Goal: Task Accomplishment & Management: Complete application form

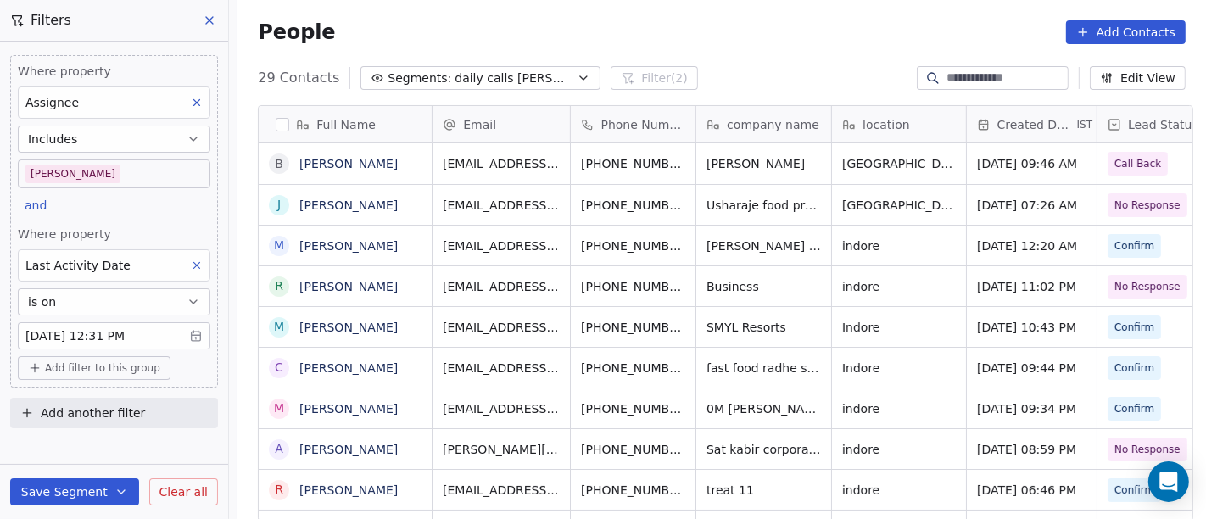
scroll to position [443, 961]
click at [103, 176] on body "On2Cook India Pvt. Ltd. Contacts People Marketing Workflows Campaigns Sales Pip…" at bounding box center [603, 259] width 1206 height 519
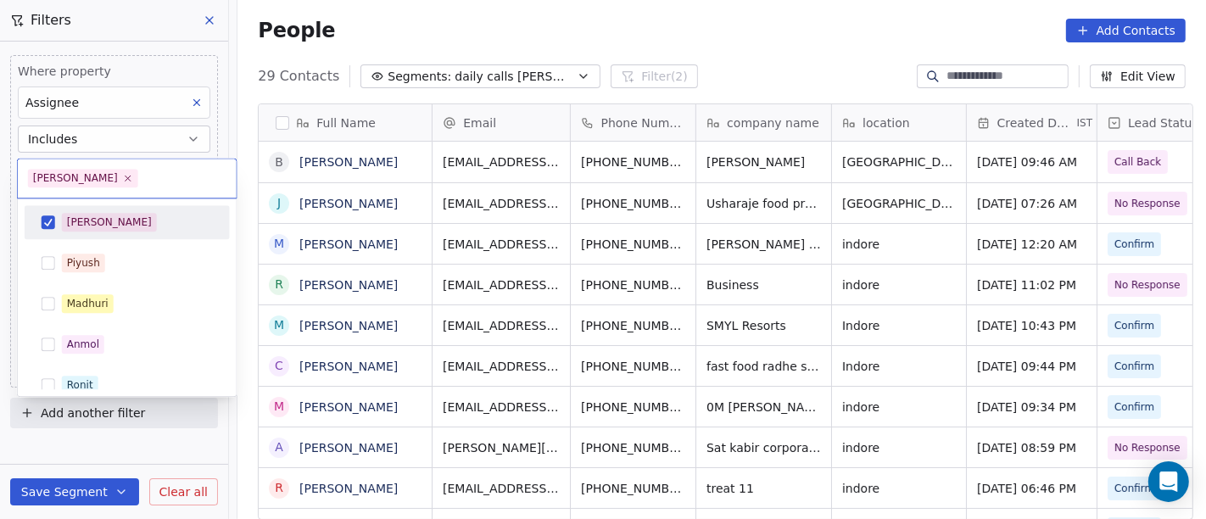
click at [133, 224] on div "[PERSON_NAME]" at bounding box center [137, 222] width 151 height 19
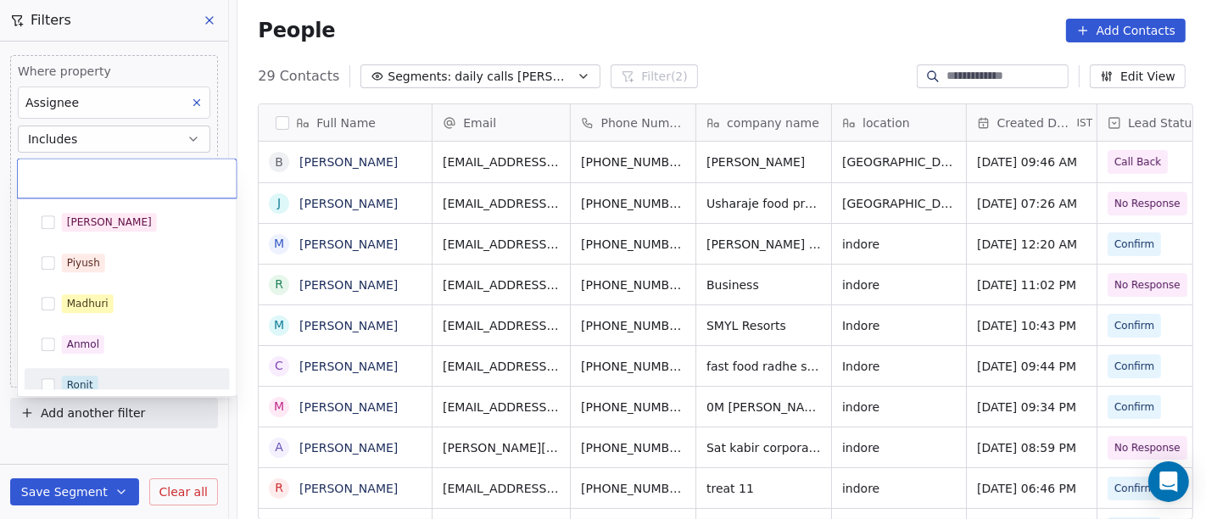
click at [142, 380] on div "Ronit" at bounding box center [137, 385] width 151 height 19
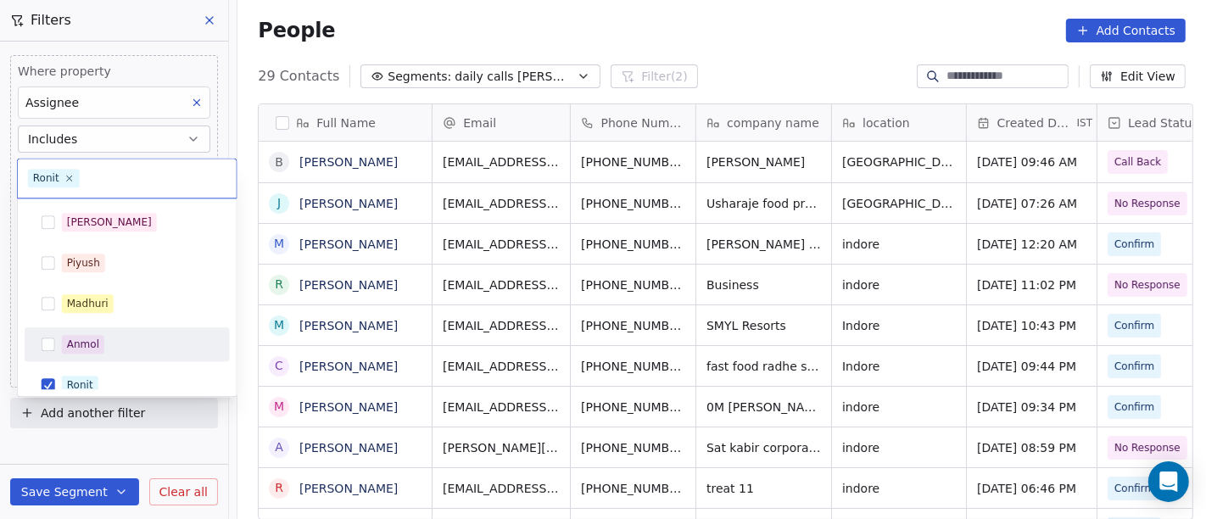
click at [603, 47] on html "On2Cook India Pvt. Ltd. Contacts People Marketing Workflows Campaigns Sales Pip…" at bounding box center [603, 259] width 1206 height 519
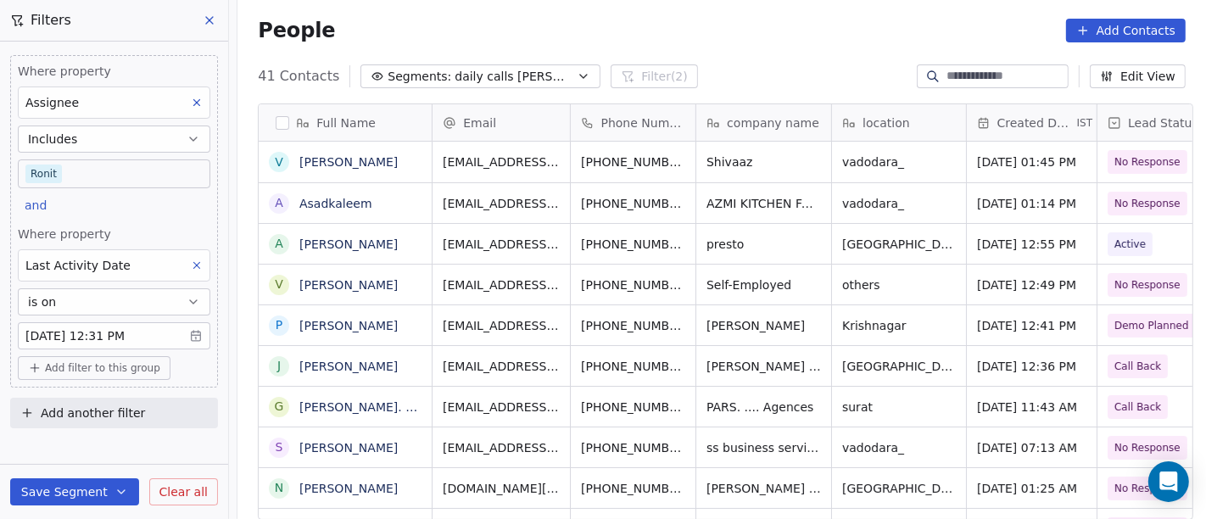
click at [137, 168] on body "On2Cook India Pvt. Ltd. Contacts People Marketing Workflows Campaigns Sales Pip…" at bounding box center [603, 259] width 1206 height 519
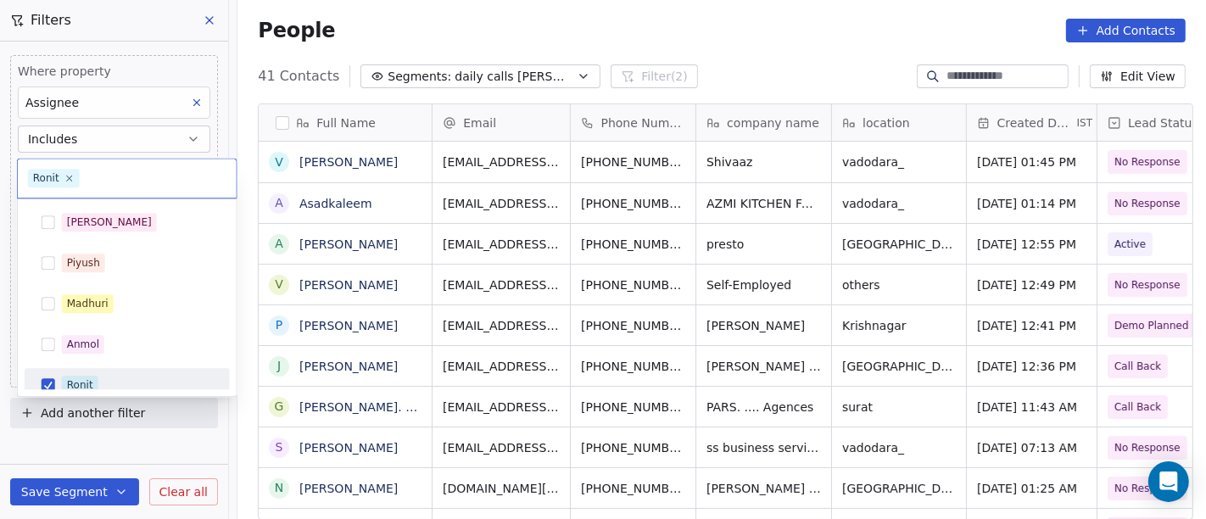
scroll to position [12, 0]
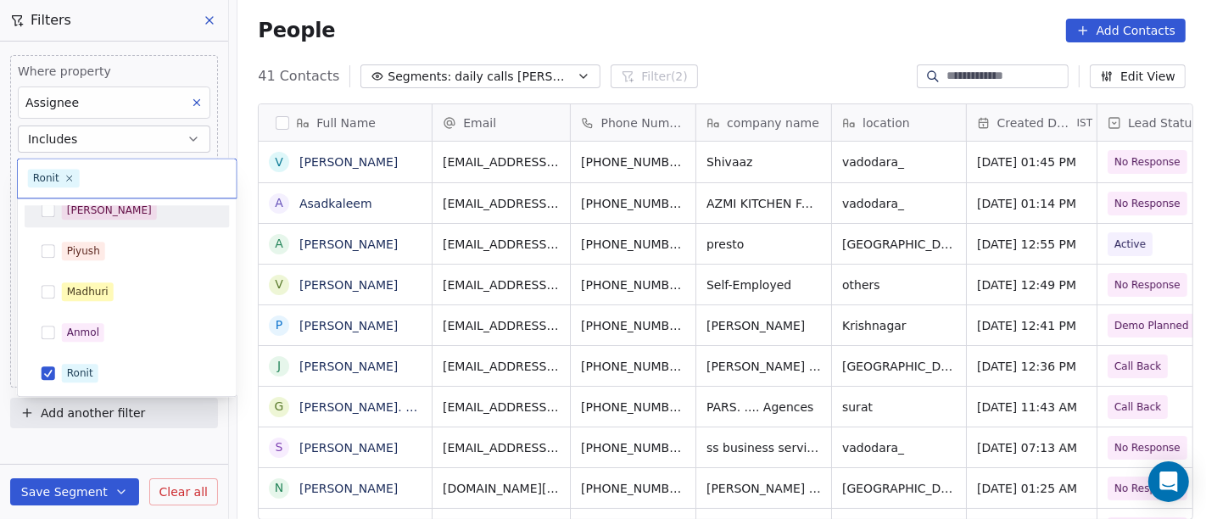
click at [140, 211] on div "[PERSON_NAME]" at bounding box center [137, 210] width 151 height 19
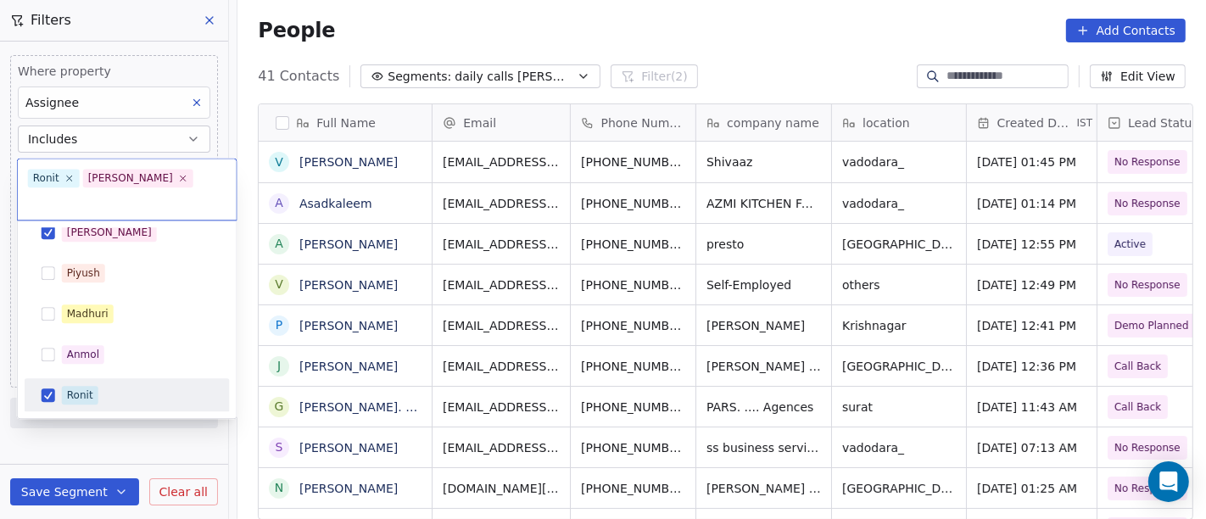
click at [77, 387] on div "Ronit" at bounding box center [80, 394] width 26 height 15
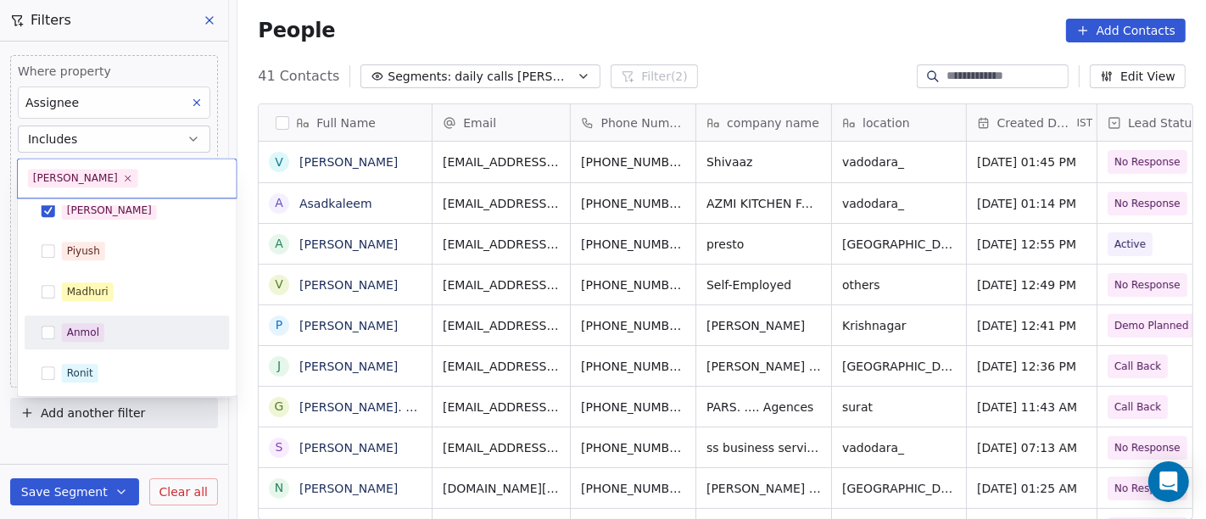
click at [688, 28] on html "On2Cook India Pvt. Ltd. Contacts People Marketing Workflows Campaigns Sales Pip…" at bounding box center [603, 259] width 1206 height 519
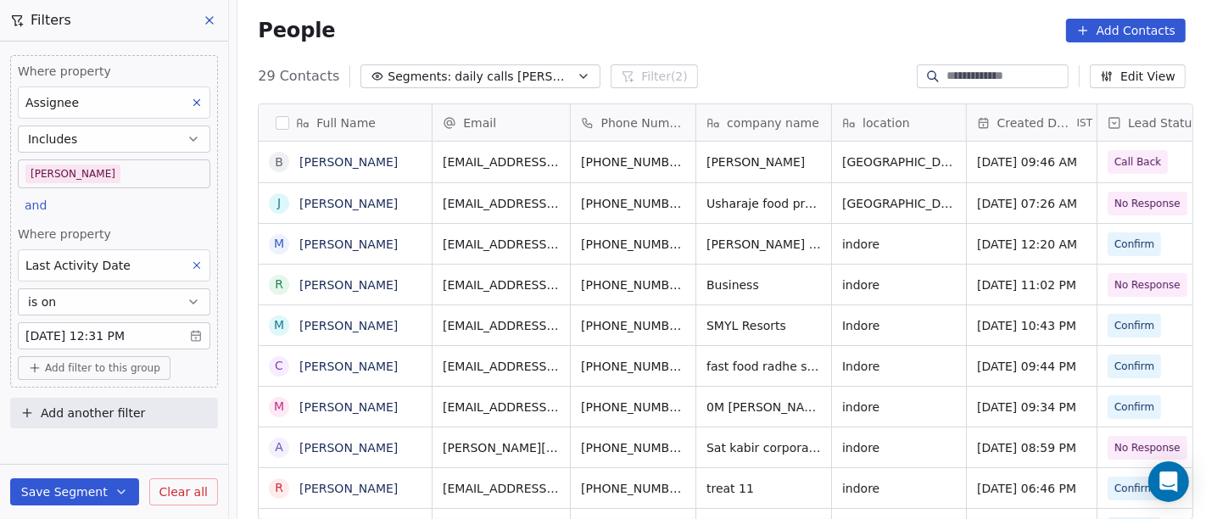
click at [712, 19] on div "People Add Contacts" at bounding box center [722, 31] width 928 height 24
click at [815, 29] on div "People Add Contacts" at bounding box center [722, 31] width 928 height 24
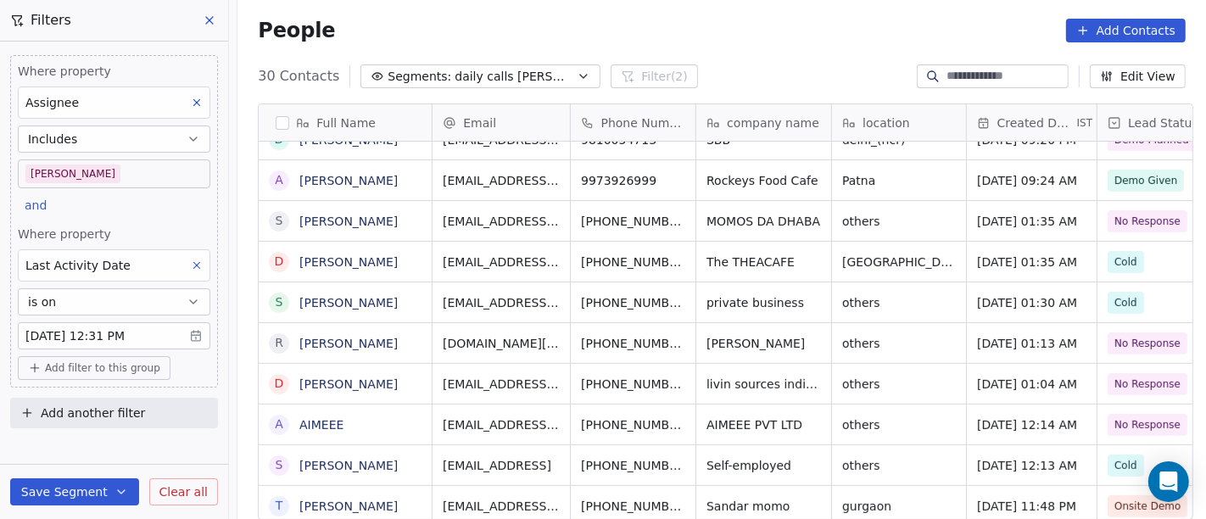
click at [117, 365] on span "Add filter to this group" at bounding box center [102, 368] width 115 height 14
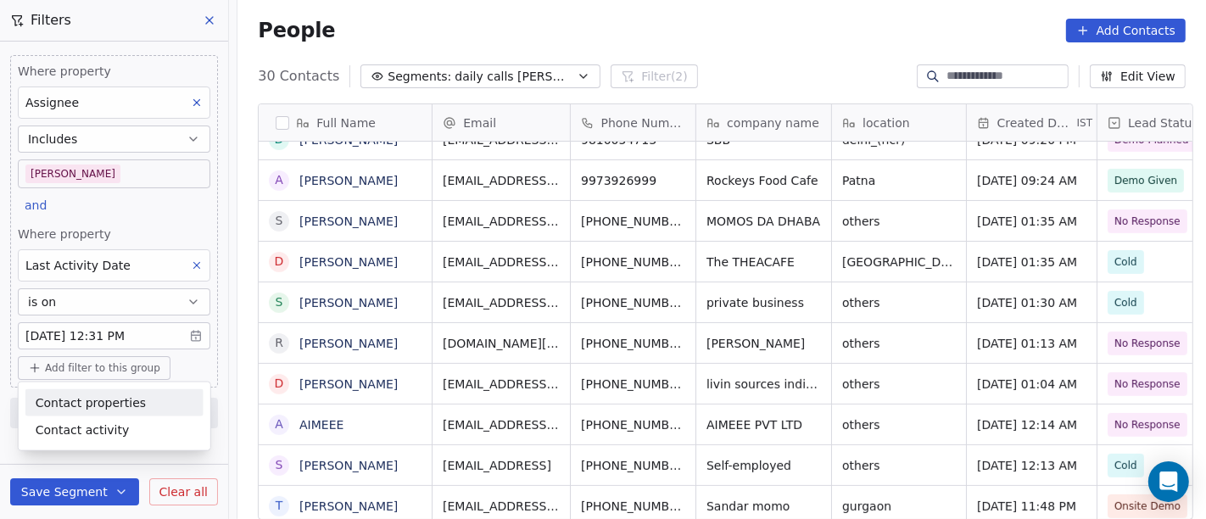
click at [120, 391] on div "Contact properties" at bounding box center [114, 402] width 178 height 27
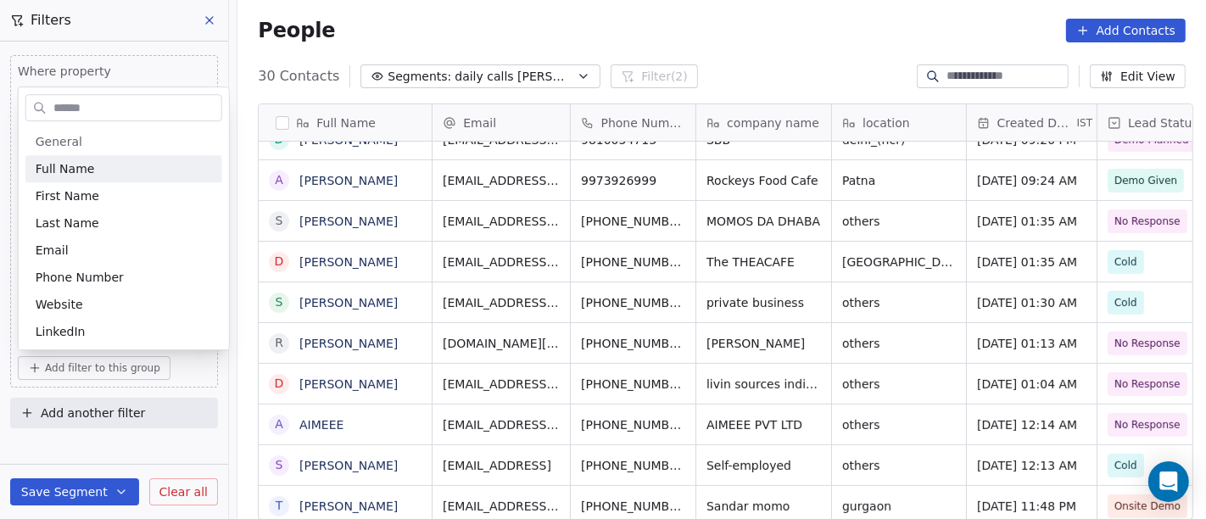
click at [116, 102] on input "text" at bounding box center [135, 108] width 171 height 25
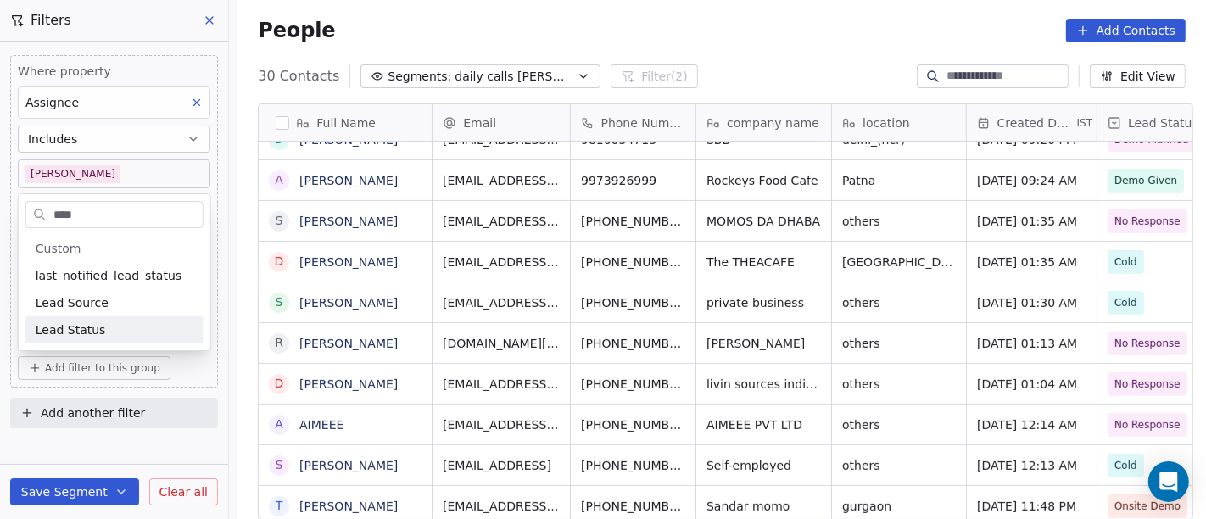
type input "****"
click at [86, 337] on span "Lead Status" at bounding box center [71, 329] width 70 height 17
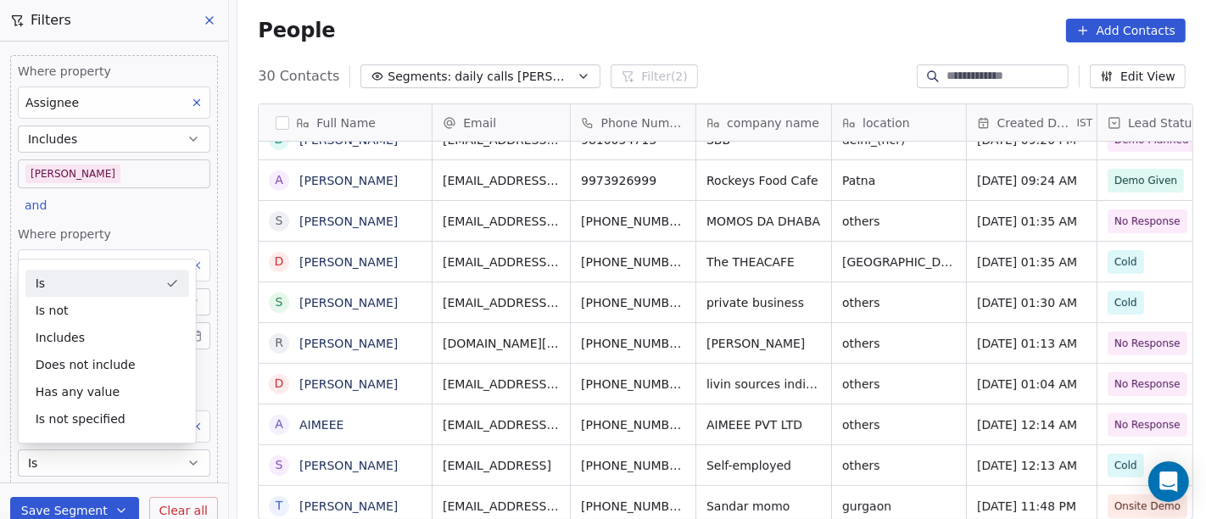
click at [86, 287] on div "Is" at bounding box center [107, 283] width 164 height 27
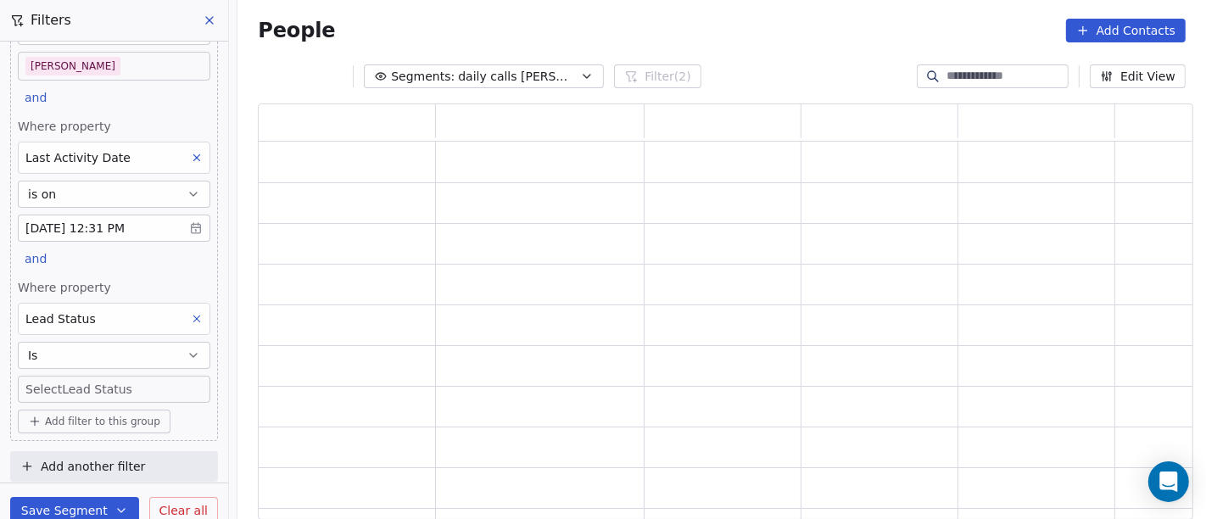
scroll to position [109, 0]
click at [82, 382] on body "On2Cook India Pvt. Ltd. Contacts People Marketing Workflows Campaigns Sales Pip…" at bounding box center [603, 259] width 1206 height 519
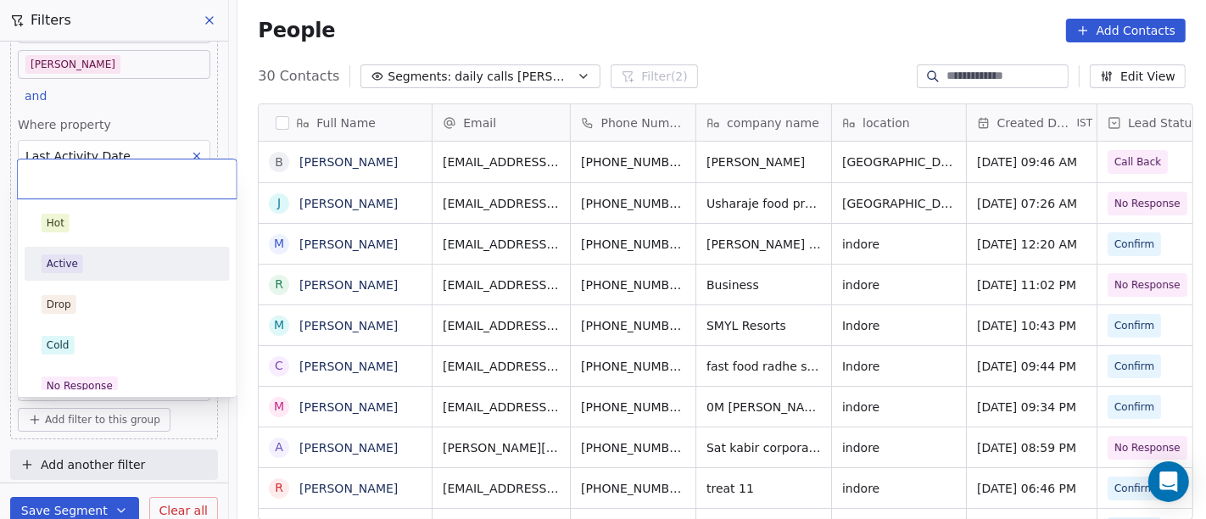
scroll to position [443, 961]
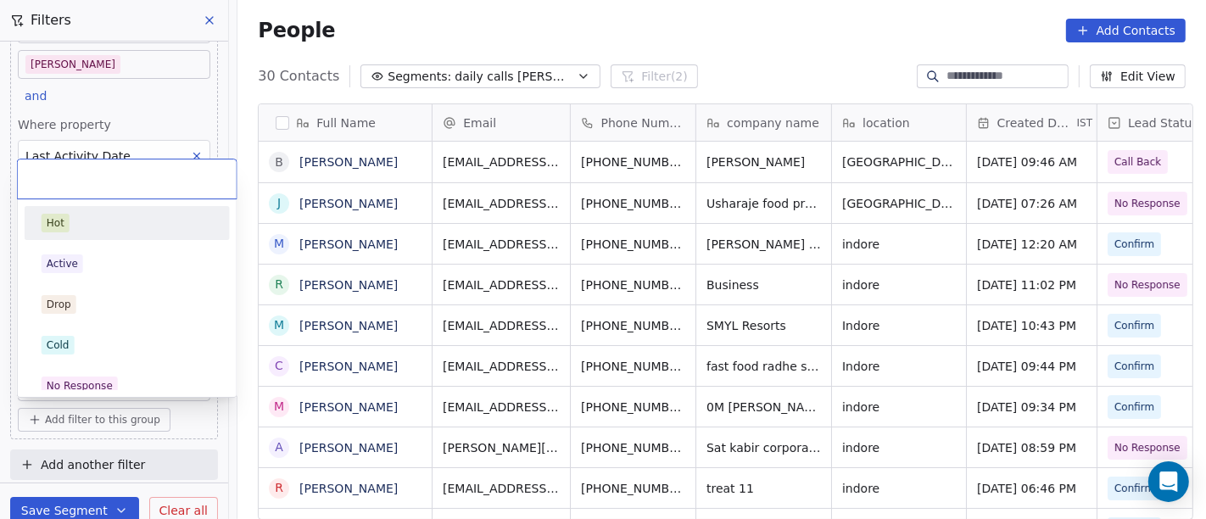
click at [70, 211] on div "Hot" at bounding box center [127, 222] width 192 height 27
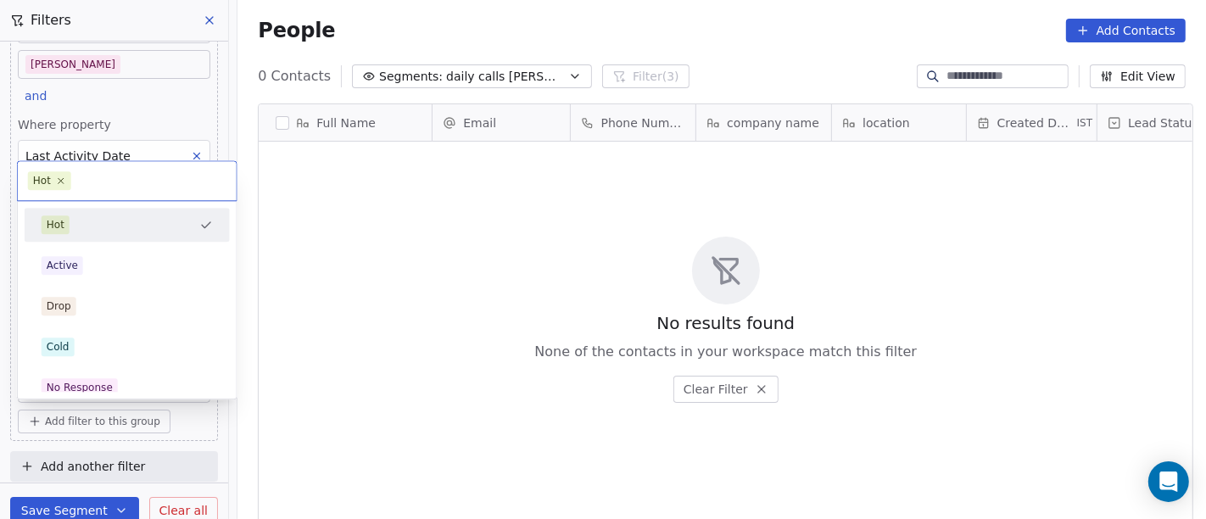
click at [152, 390] on body "On2Cook India Pvt. Ltd. Contacts People Marketing Workflows Campaigns Sales Pip…" at bounding box center [603, 259] width 1206 height 519
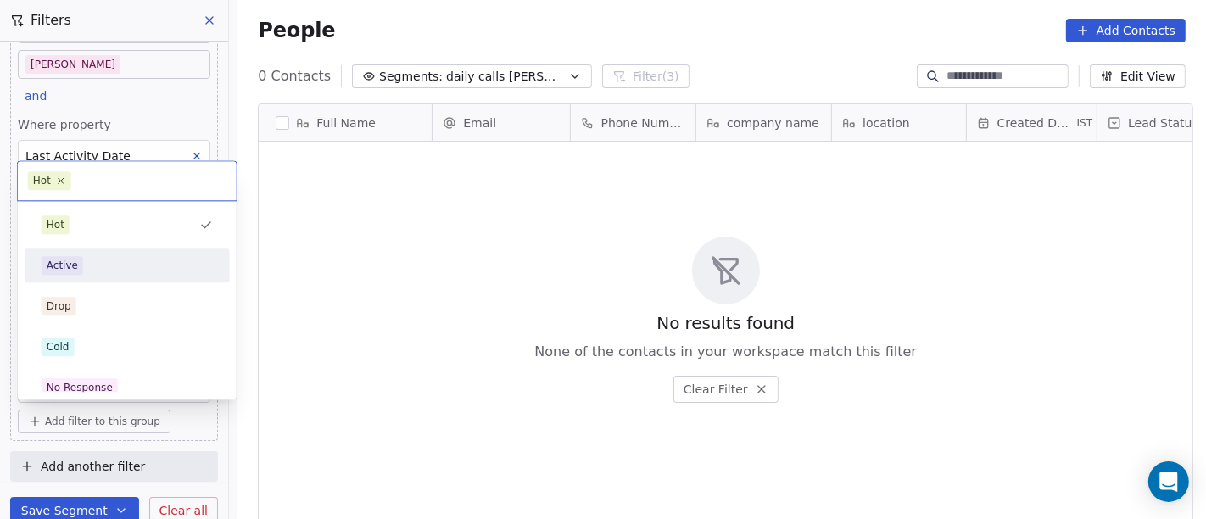
click at [119, 265] on div "Active" at bounding box center [127, 265] width 171 height 19
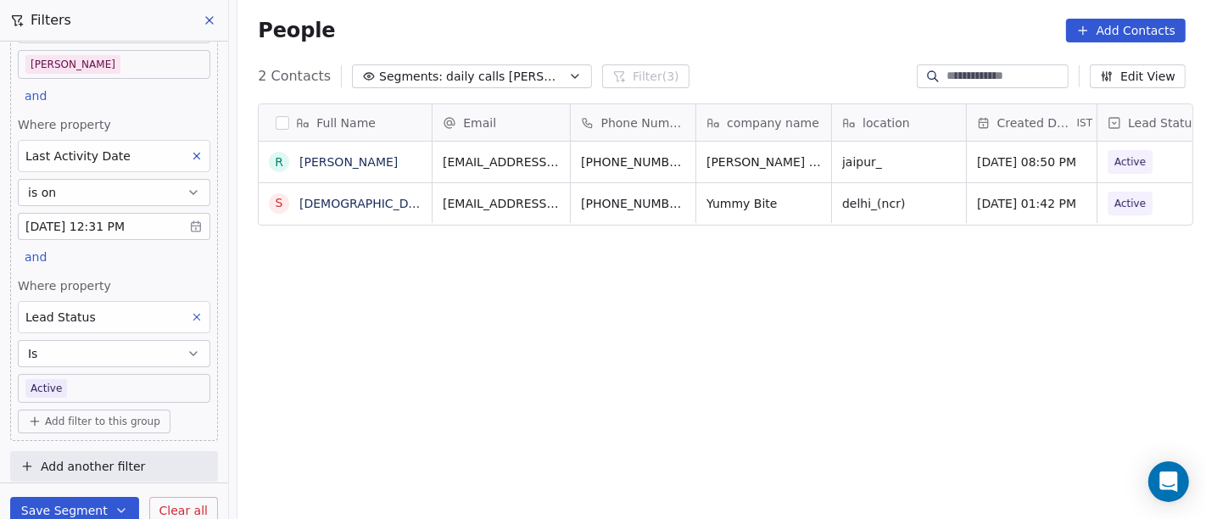
click at [83, 396] on body "On2Cook India Pvt. Ltd. Contacts People Marketing Workflows Campaigns Sales Pip…" at bounding box center [603, 259] width 1206 height 519
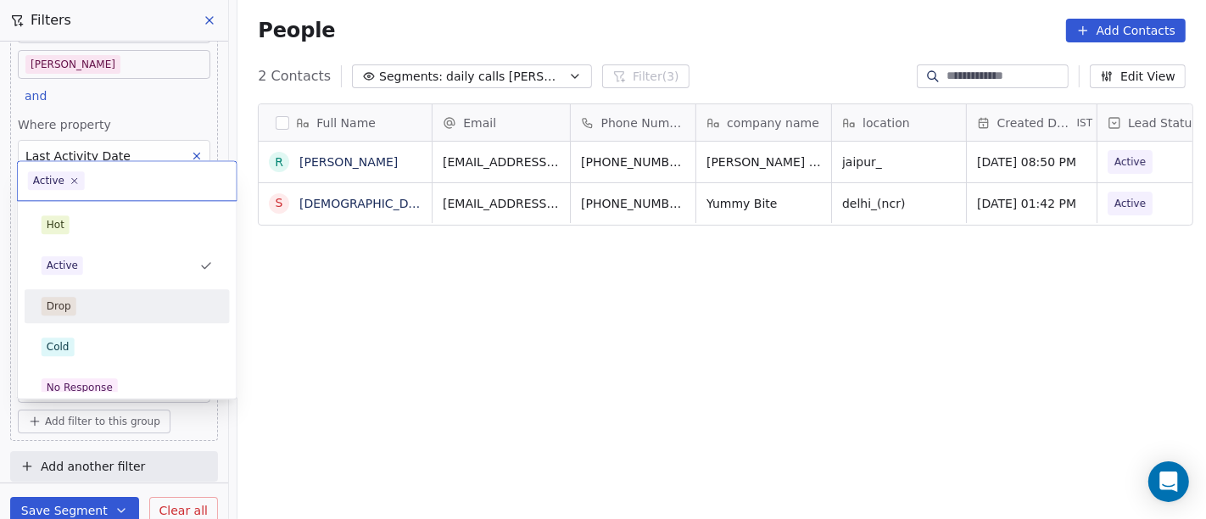
click at [92, 311] on div "Drop" at bounding box center [127, 306] width 171 height 19
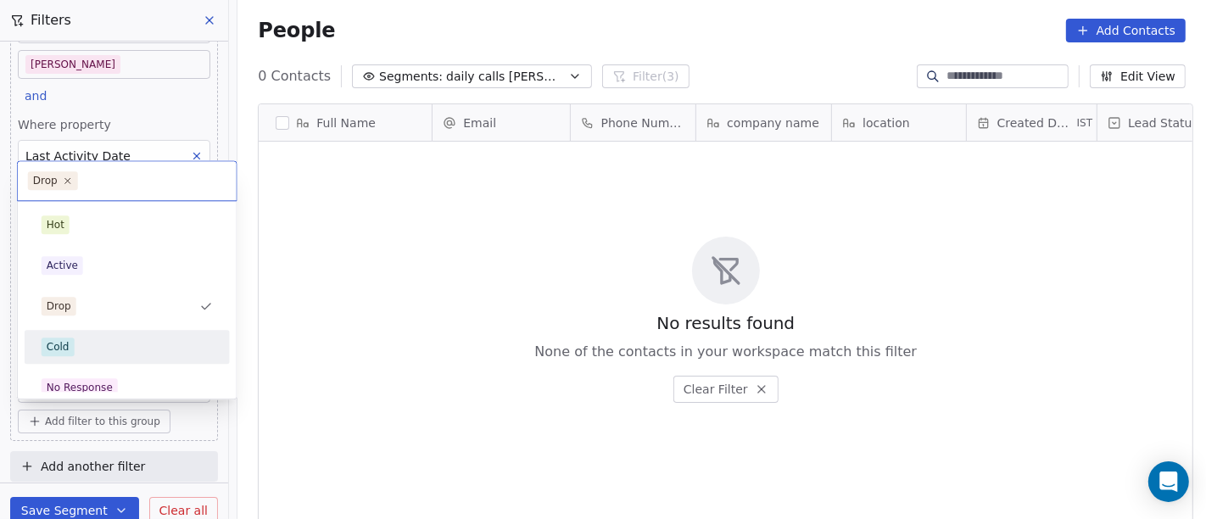
click at [96, 349] on div "Cold" at bounding box center [127, 346] width 171 height 19
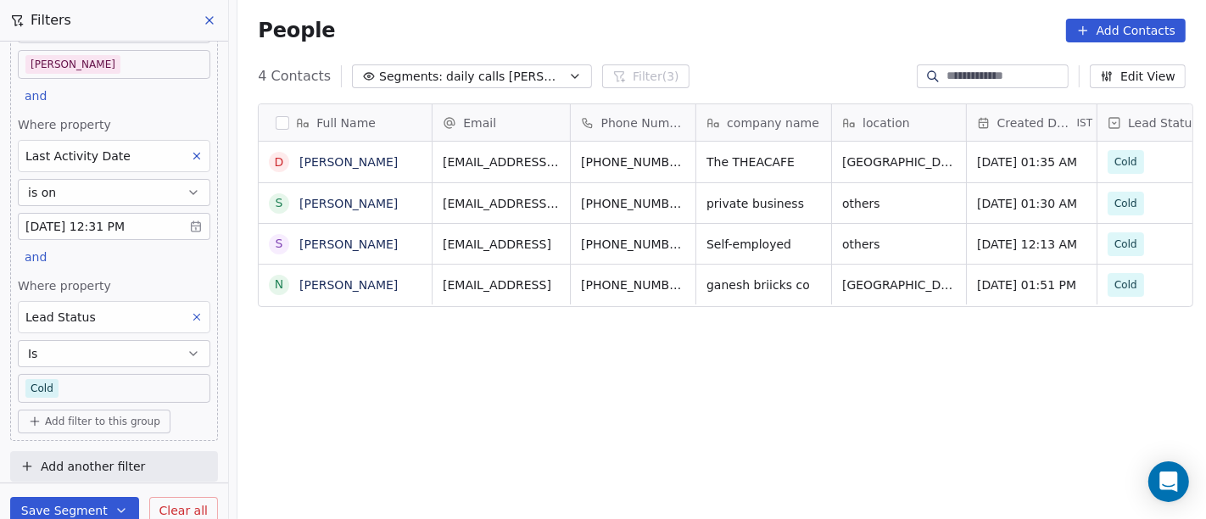
click at [125, 382] on body "On2Cook India Pvt. Ltd. Contacts People Marketing Workflows Campaigns Sales Pip…" at bounding box center [603, 259] width 1206 height 519
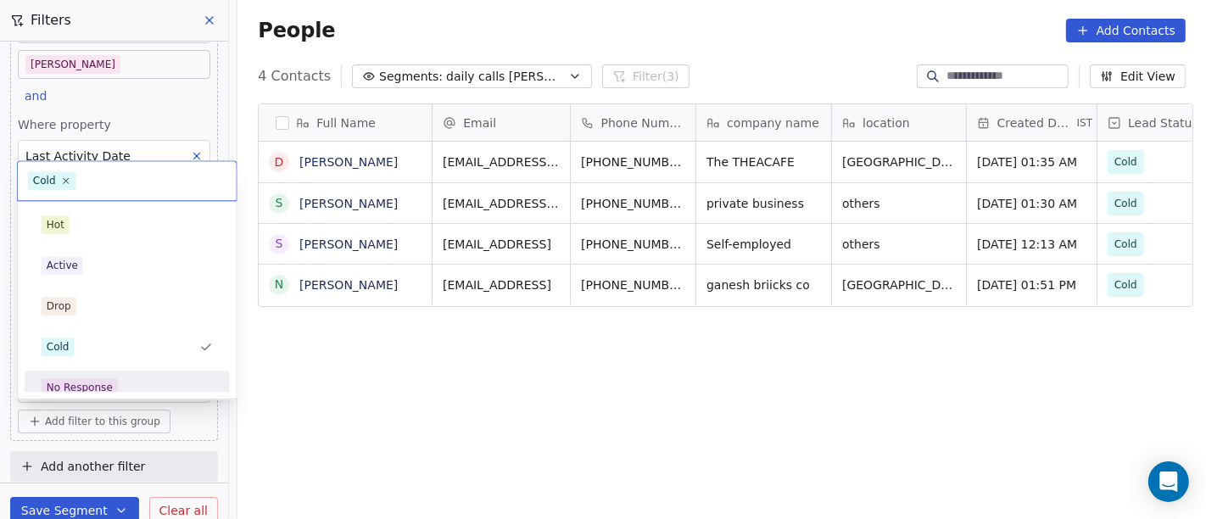
click at [142, 378] on div "No Response" at bounding box center [127, 387] width 171 height 19
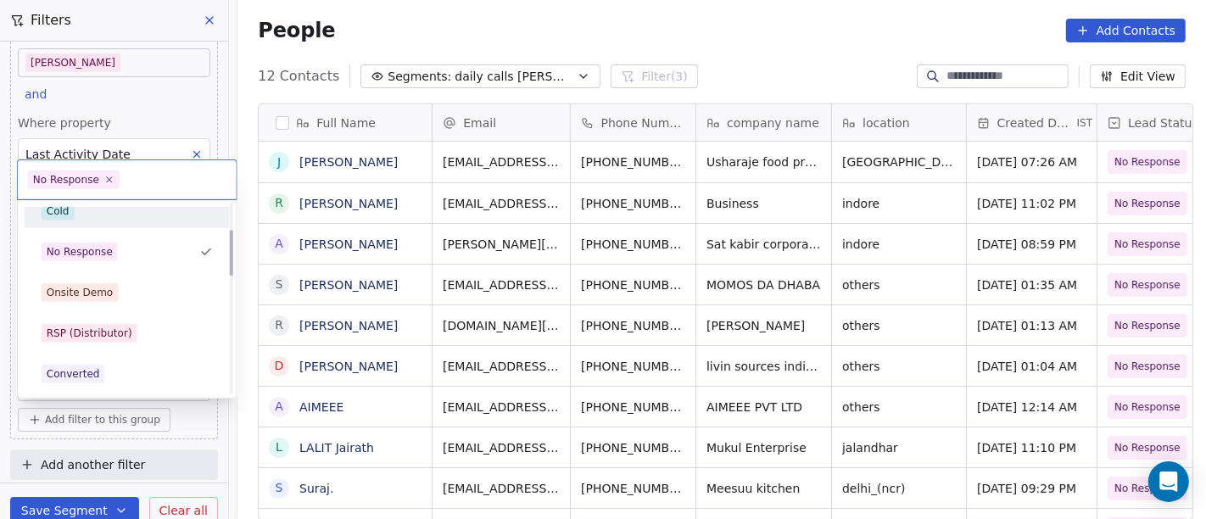
scroll to position [106, 0]
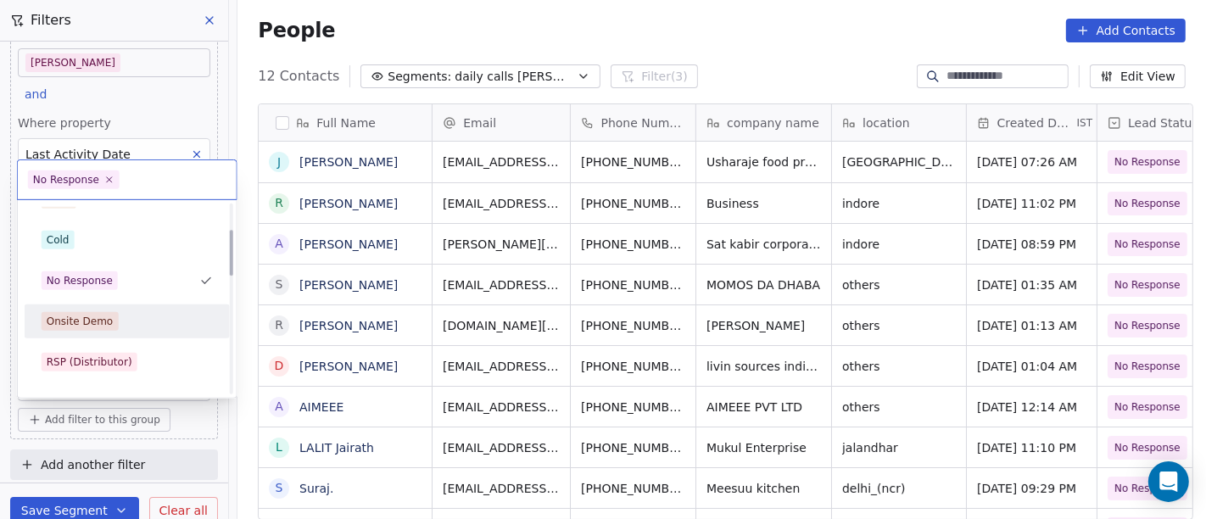
click at [132, 331] on div "Onsite Demo" at bounding box center [127, 321] width 192 height 27
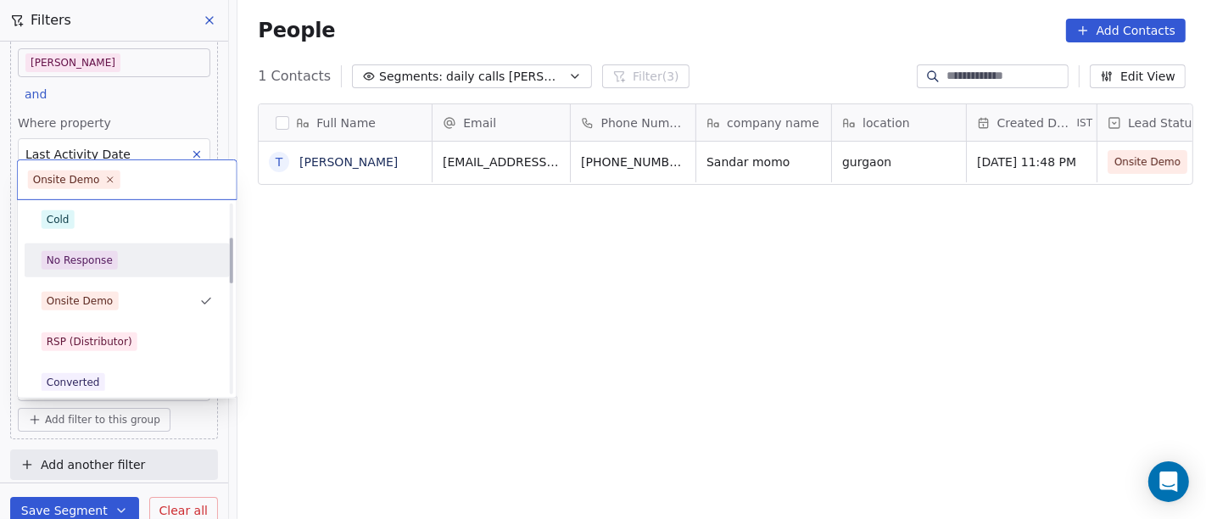
scroll to position [148, 0]
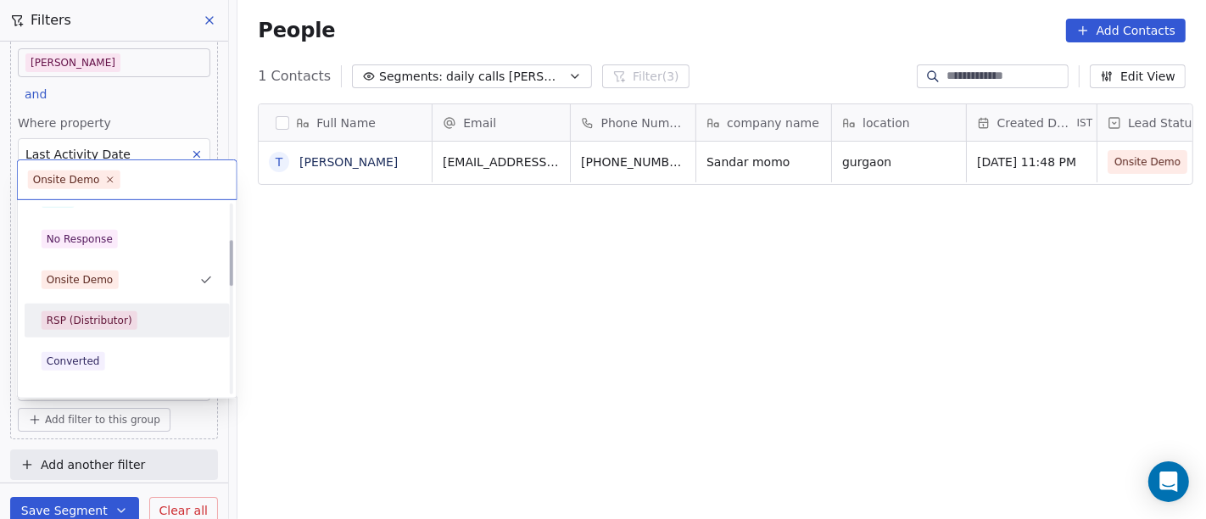
click at [119, 313] on div "RSP (Distributor)" at bounding box center [90, 320] width 86 height 15
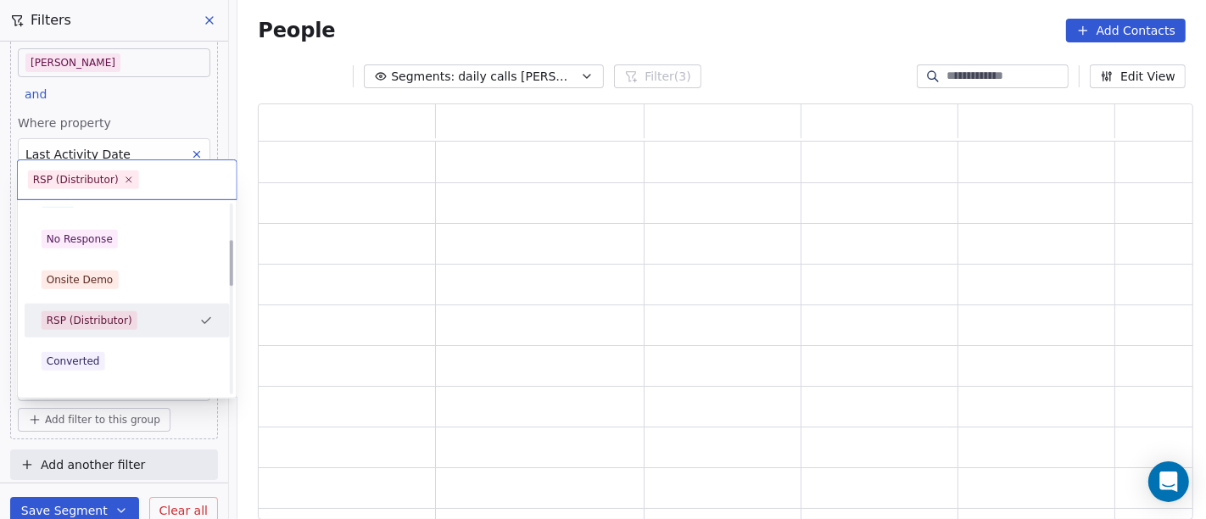
scroll to position [0, 0]
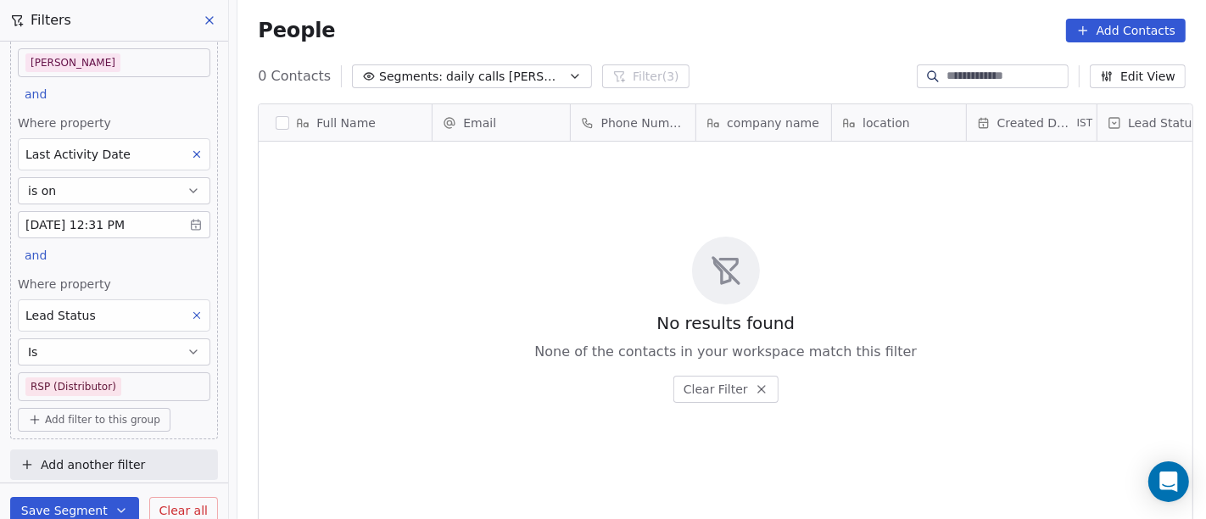
click at [116, 382] on body "On2Cook India Pvt. Ltd. Contacts People Marketing Workflows Campaigns Sales Pip…" at bounding box center [603, 259] width 1206 height 519
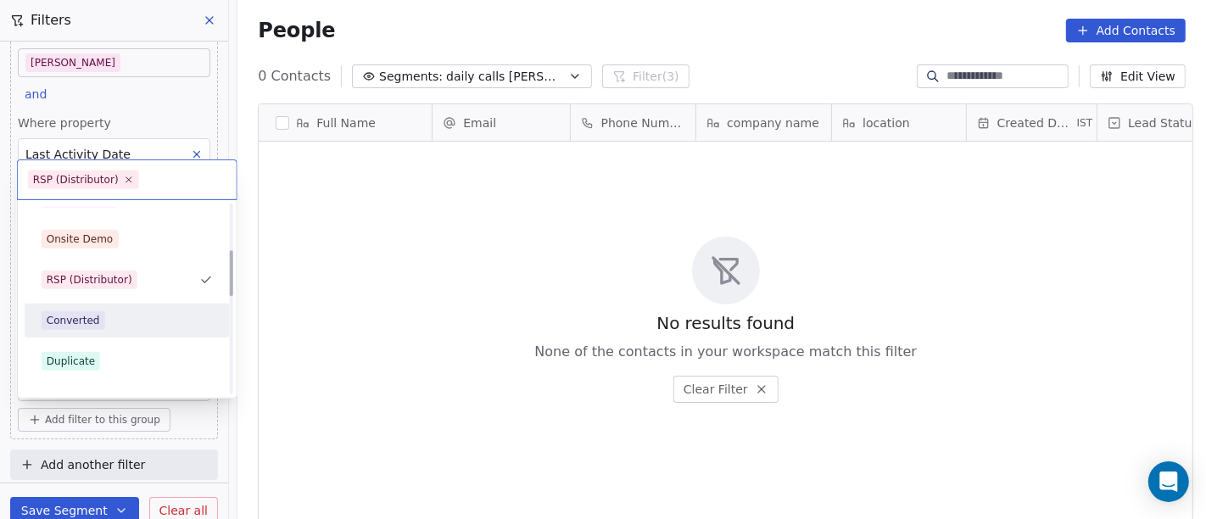
click at [122, 321] on div "Converted" at bounding box center [127, 320] width 171 height 19
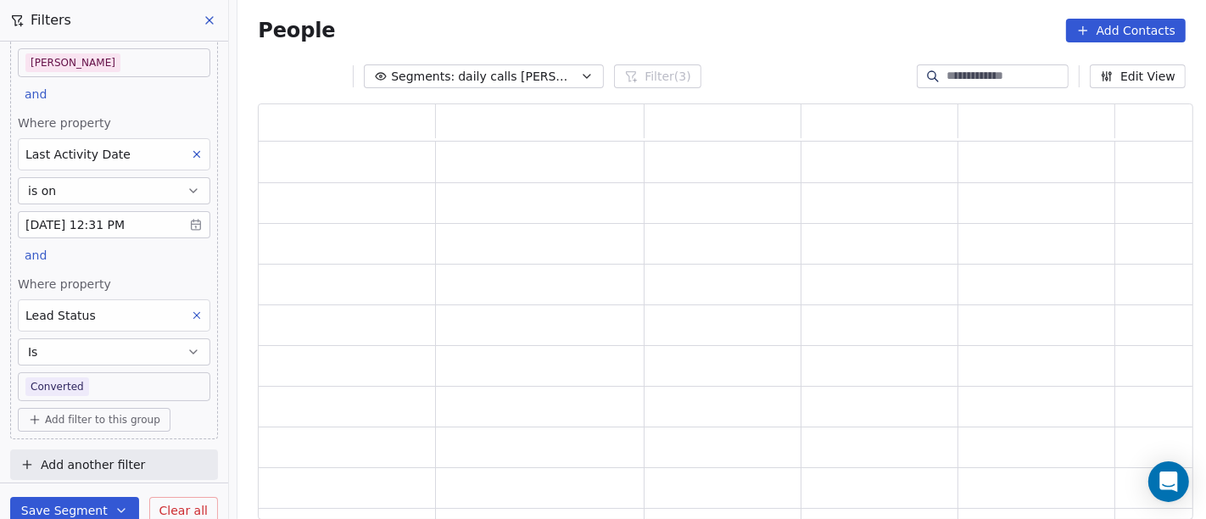
click at [115, 383] on body "On2Cook India Pvt. Ltd. Contacts People Marketing Workflows Campaigns Sales Pip…" at bounding box center [603, 259] width 1206 height 519
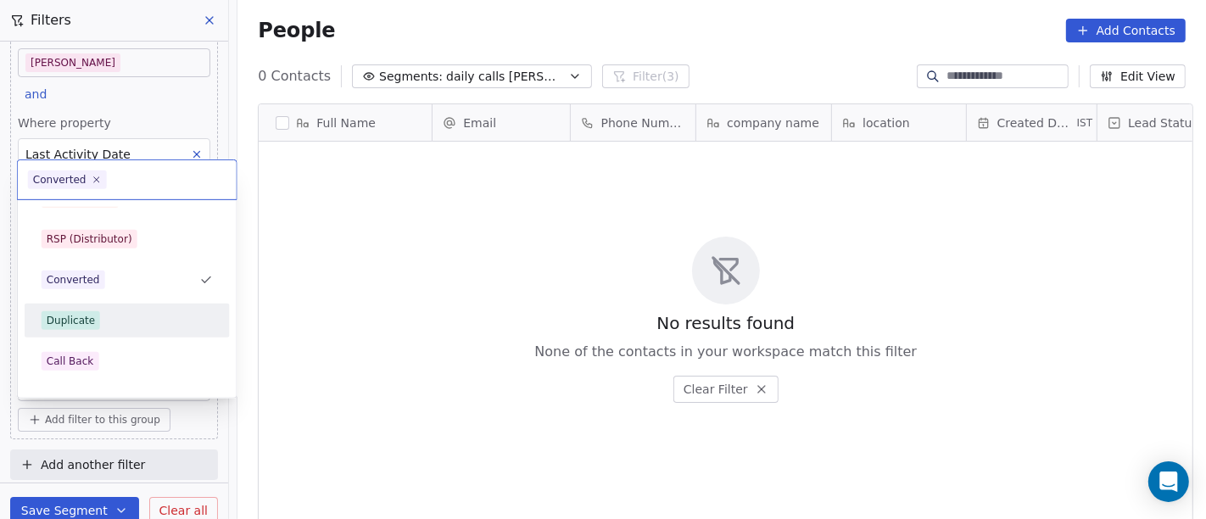
click at [97, 318] on div "Duplicate" at bounding box center [127, 320] width 171 height 19
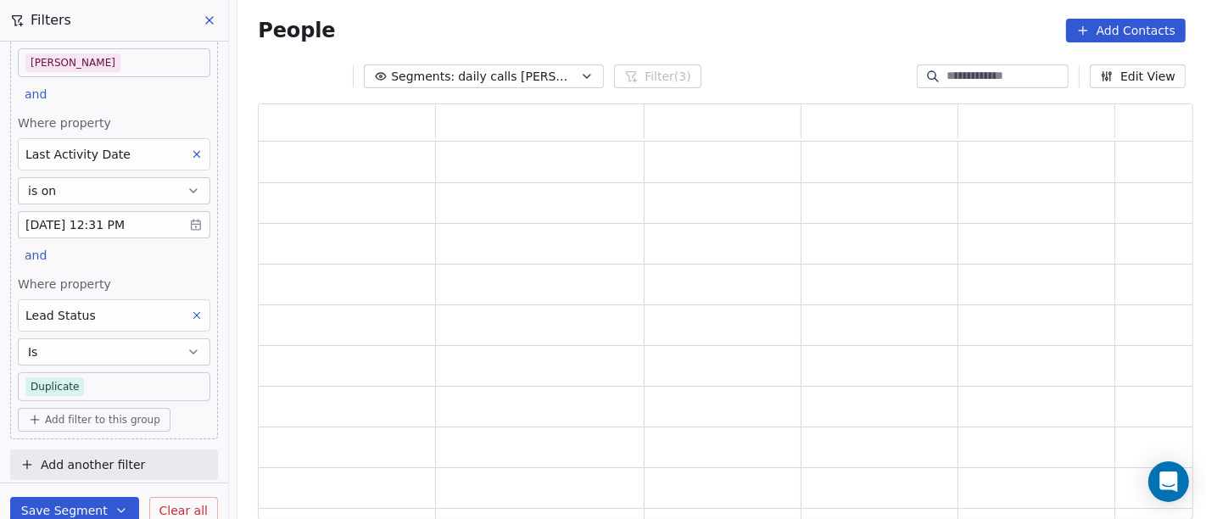
click at [88, 380] on body "On2Cook India Pvt. Ltd. Contacts People Marketing Workflows Campaigns Sales Pip…" at bounding box center [603, 259] width 1206 height 519
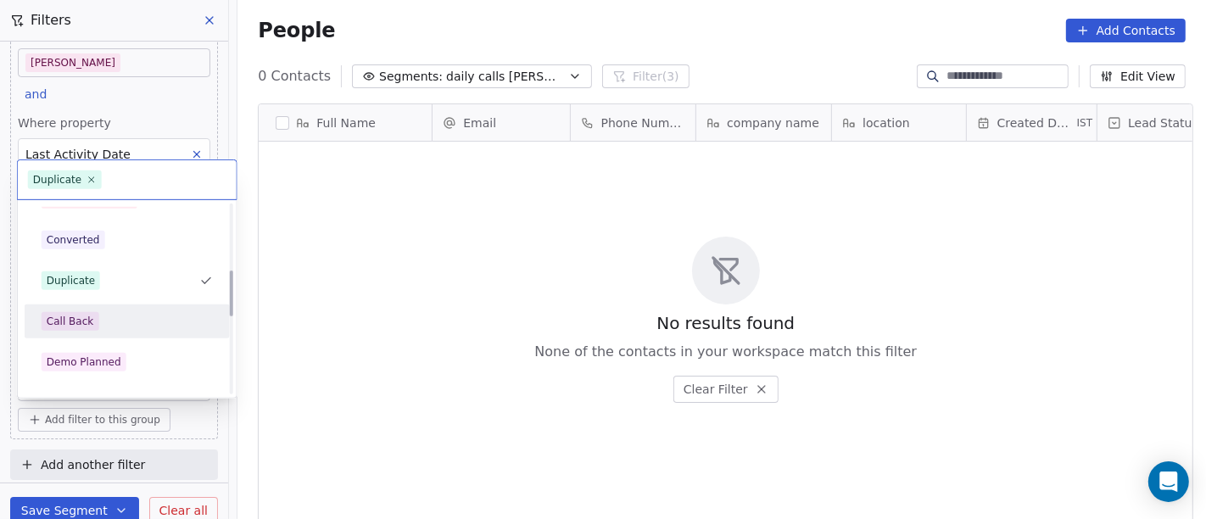
click at [89, 326] on span "Call Back" at bounding box center [71, 321] width 58 height 19
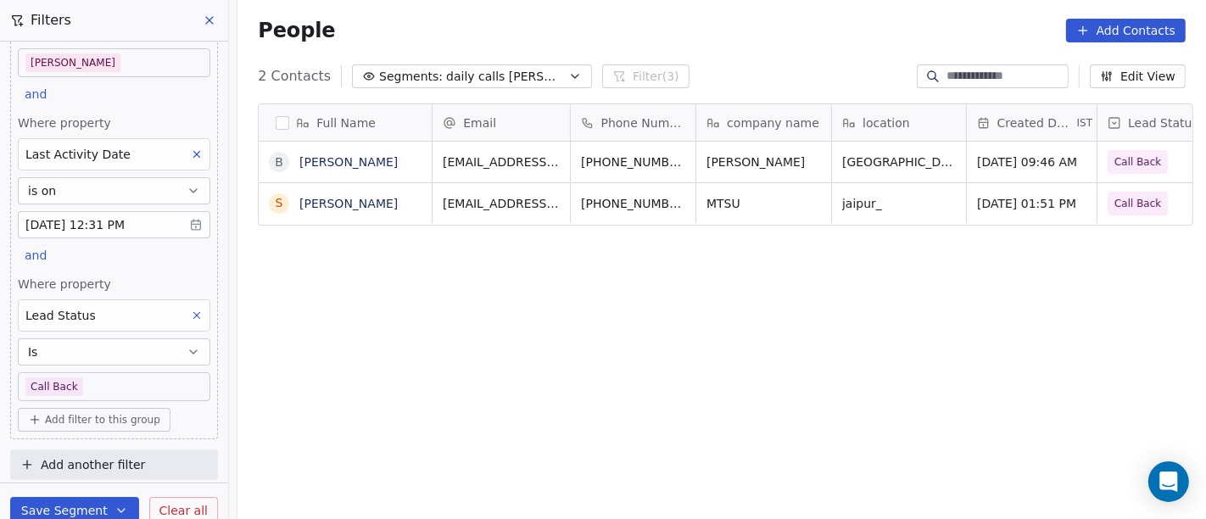
click at [122, 382] on body "On2Cook India Pvt. Ltd. Contacts People Marketing Workflows Campaigns Sales Pip…" at bounding box center [603, 259] width 1206 height 519
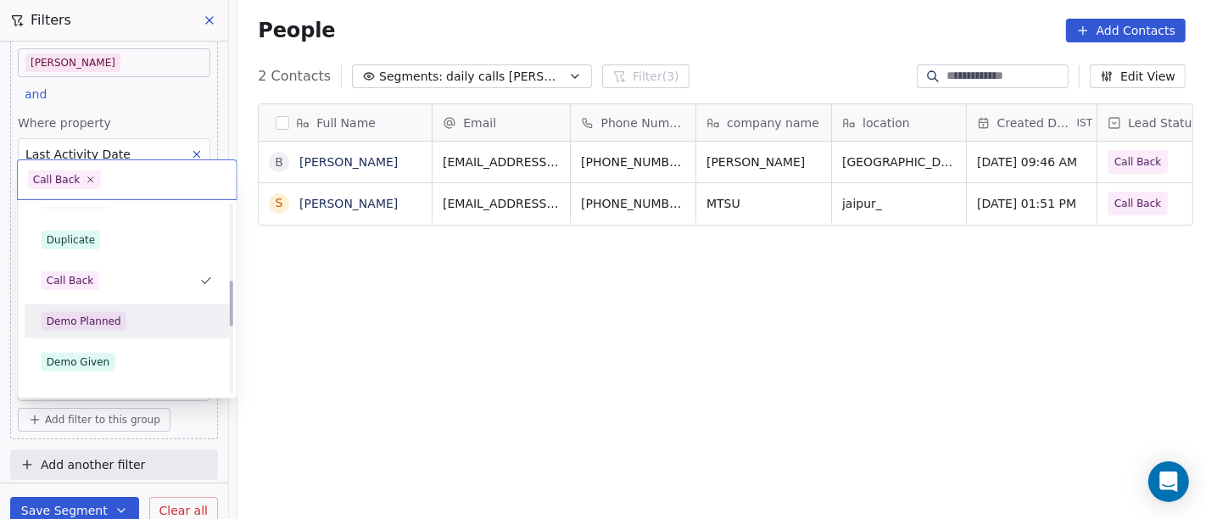
click at [130, 322] on div "Demo Planned" at bounding box center [127, 321] width 171 height 19
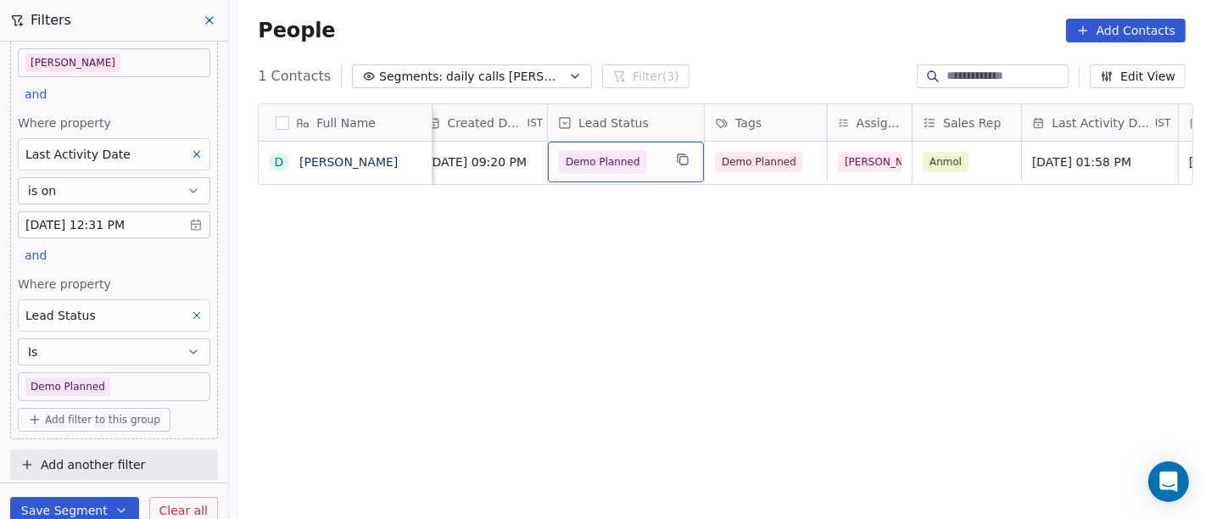
click at [622, 156] on span "Demo Planned" at bounding box center [603, 161] width 75 height 17
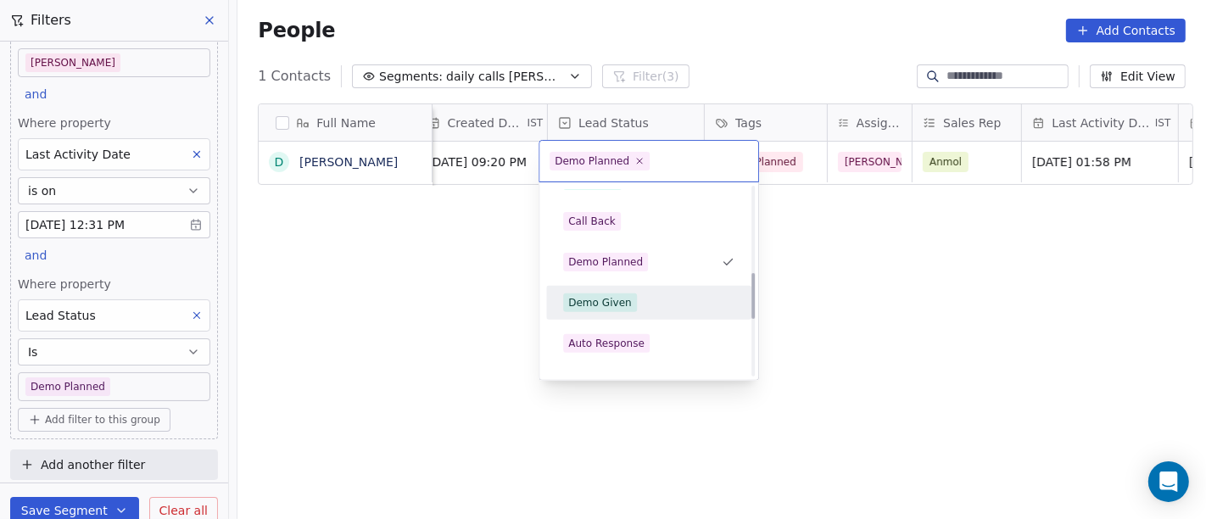
click at [627, 309] on span "Demo Given" at bounding box center [600, 302] width 74 height 19
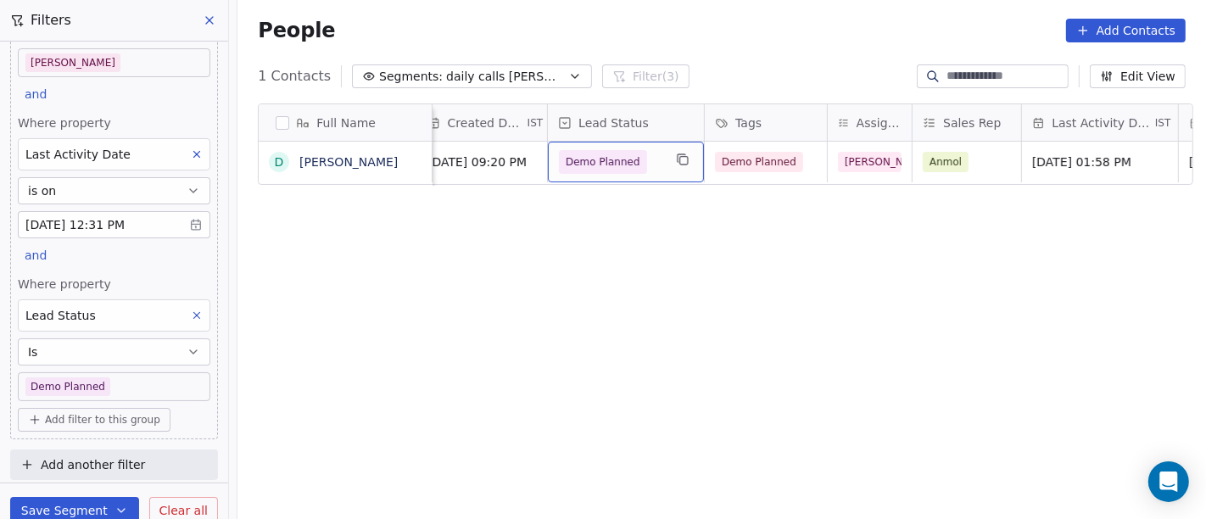
click at [683, 348] on div "Full Name D [PERSON_NAME] Phone Number company name location Created Date IST L…" at bounding box center [721, 318] width 968 height 457
click at [613, 161] on span "Demo Planned" at bounding box center [603, 161] width 75 height 17
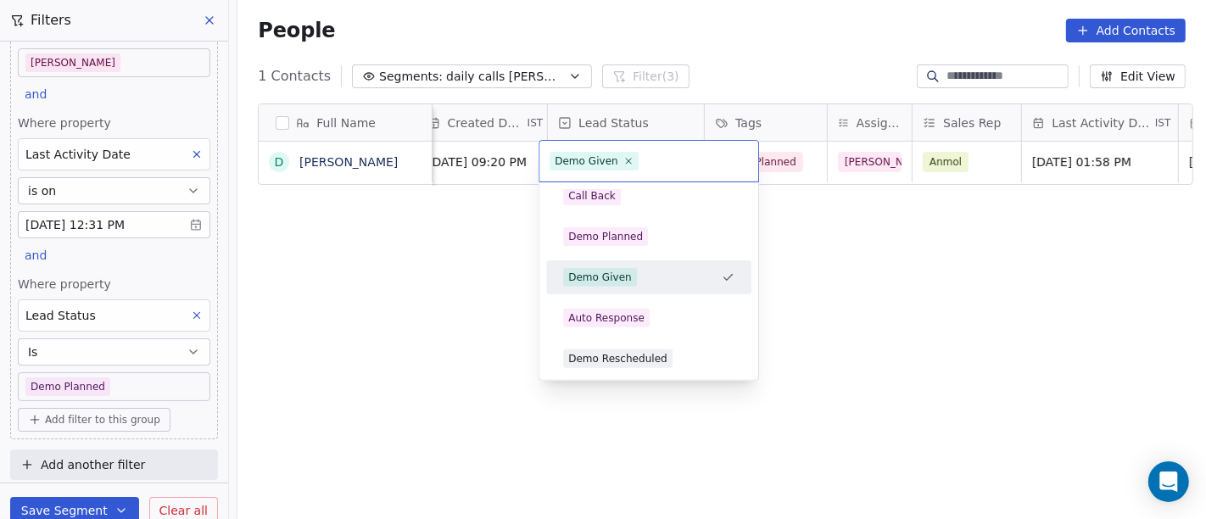
click at [627, 281] on span "Demo Given" at bounding box center [600, 277] width 74 height 19
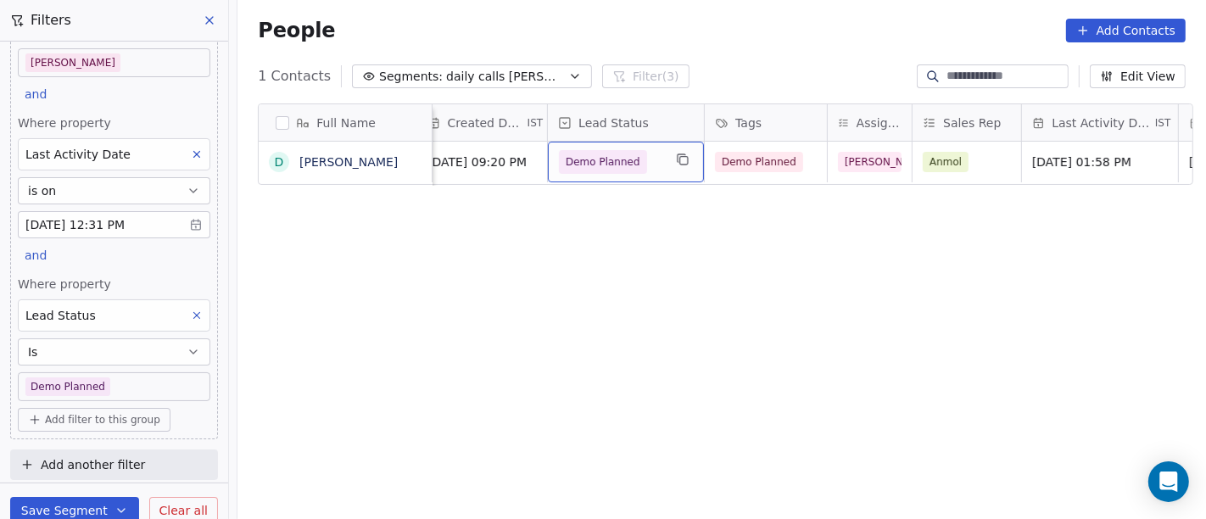
click at [926, 265] on div "Full Name D [PERSON_NAME] Phone Number company name location Created Date IST L…" at bounding box center [721, 318] width 968 height 457
click at [755, 160] on span "Demo Planned" at bounding box center [760, 162] width 88 height 20
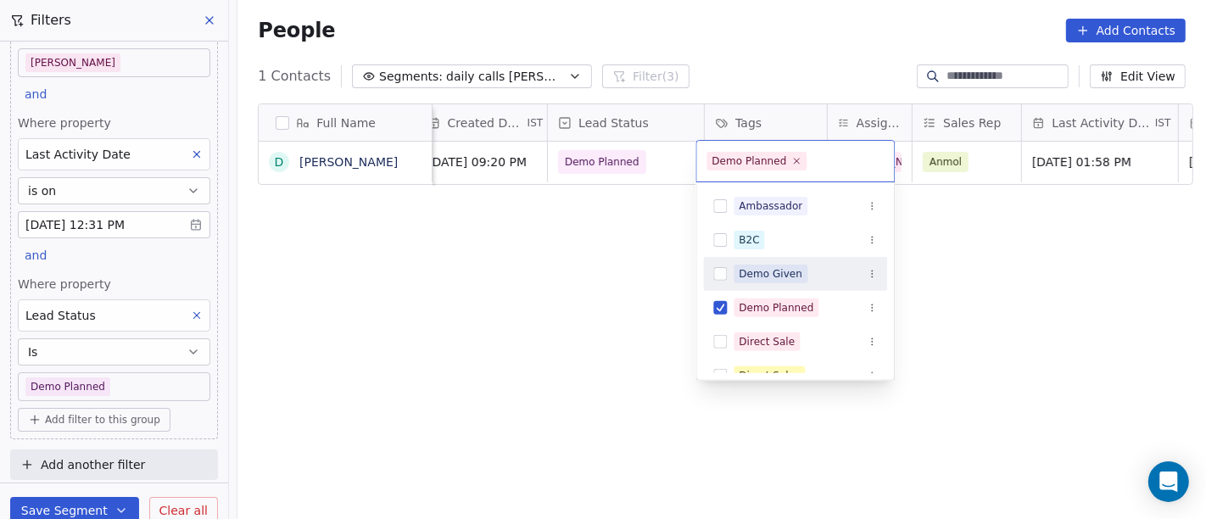
click at [763, 275] on div "Demo Given" at bounding box center [770, 273] width 64 height 15
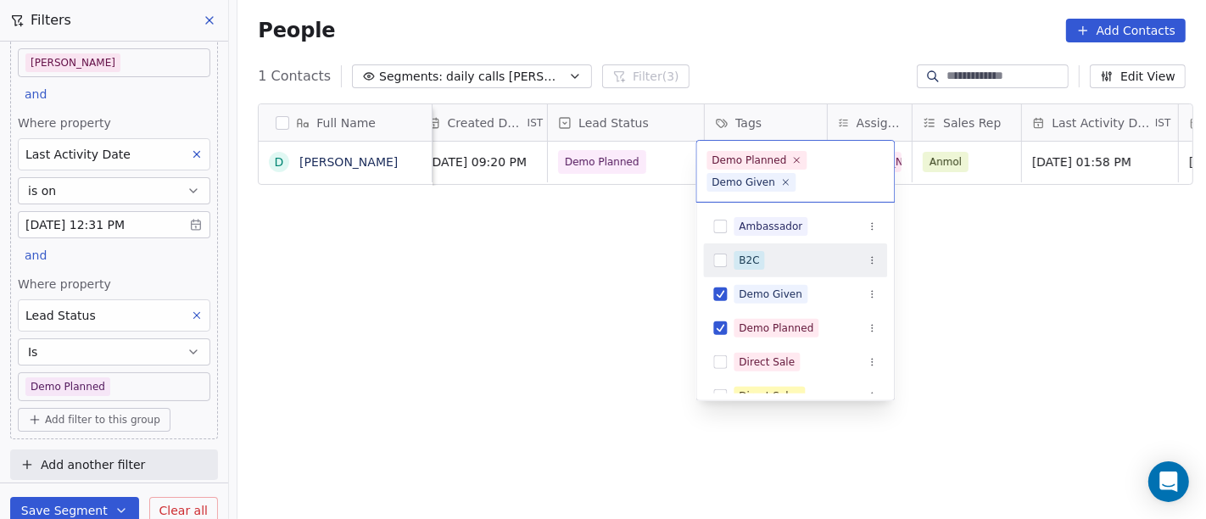
click at [1073, 265] on html "On2Cook India Pvt. Ltd. Contacts People Marketing Workflows Campaigns Sales Pip…" at bounding box center [603, 259] width 1206 height 519
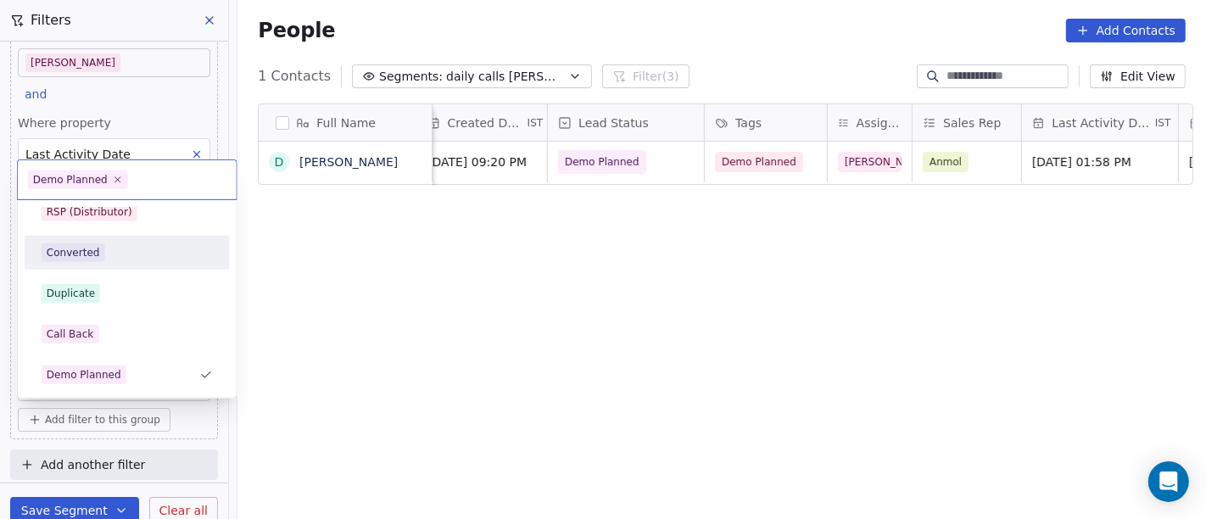
click at [356, 321] on html "On2Cook India Pvt. Ltd. Contacts People Marketing Workflows Campaigns Sales Pip…" at bounding box center [603, 259] width 1206 height 519
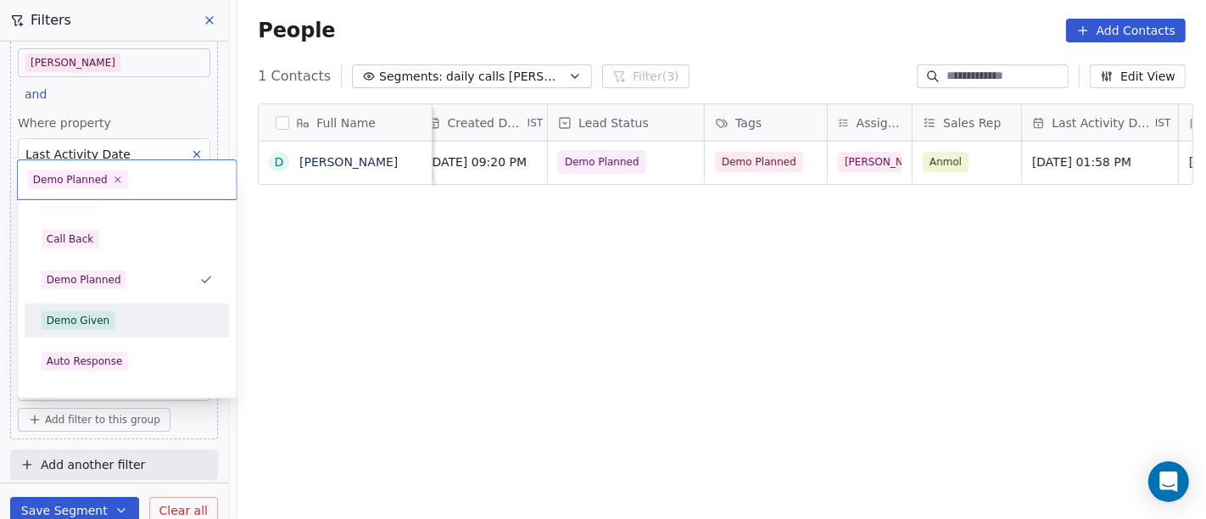
click at [450, 340] on html "On2Cook India Pvt. Ltd. Contacts People Marketing Workflows Campaigns Sales Pip…" at bounding box center [603, 259] width 1206 height 519
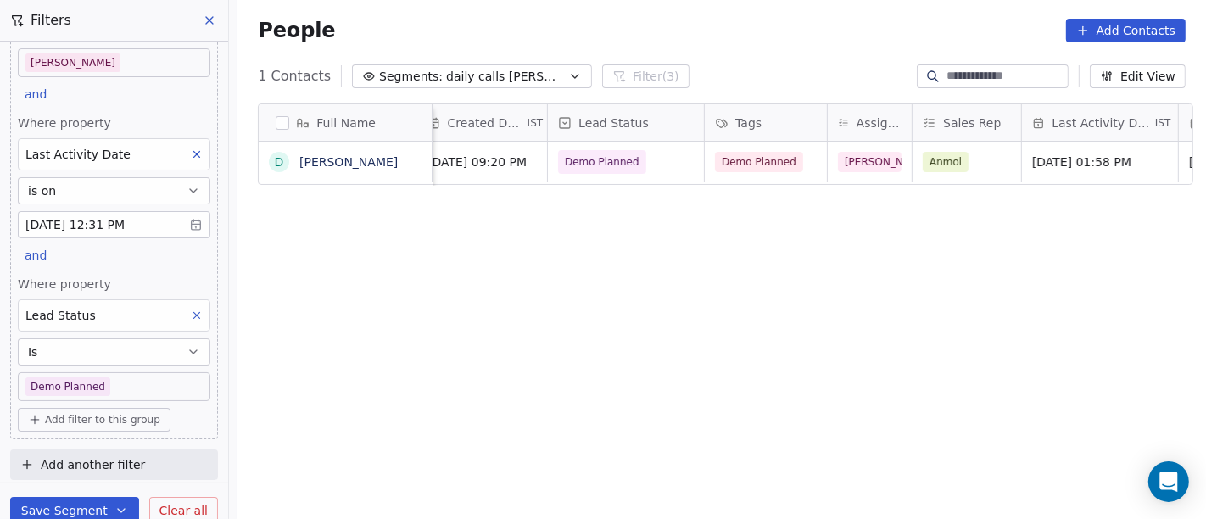
click at [141, 371] on body "On2Cook India Pvt. Ltd. Contacts People Marketing Workflows Campaigns Sales Pip…" at bounding box center [603, 259] width 1206 height 519
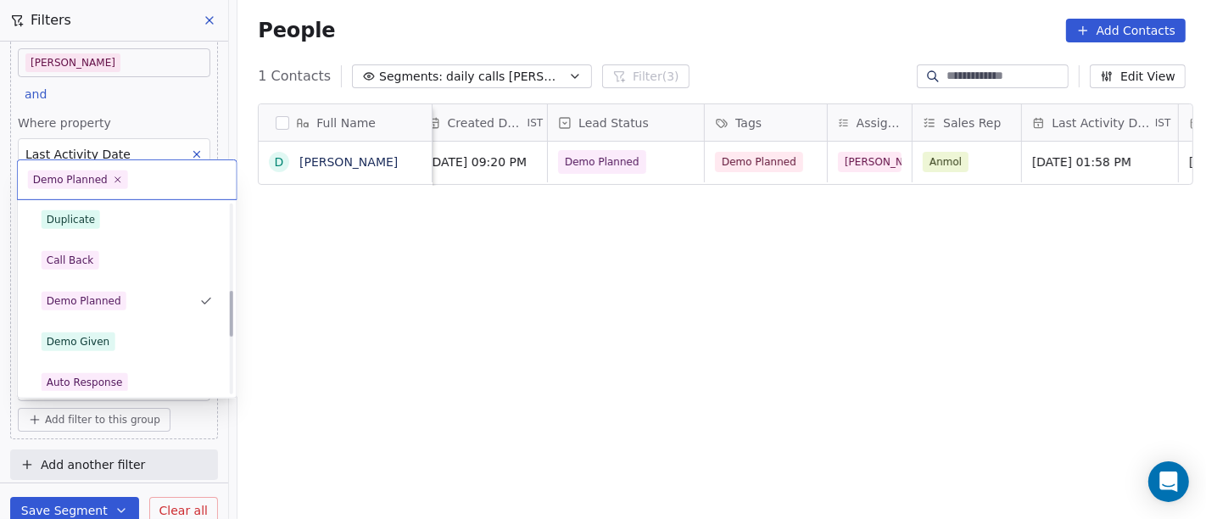
scroll to position [351, 0]
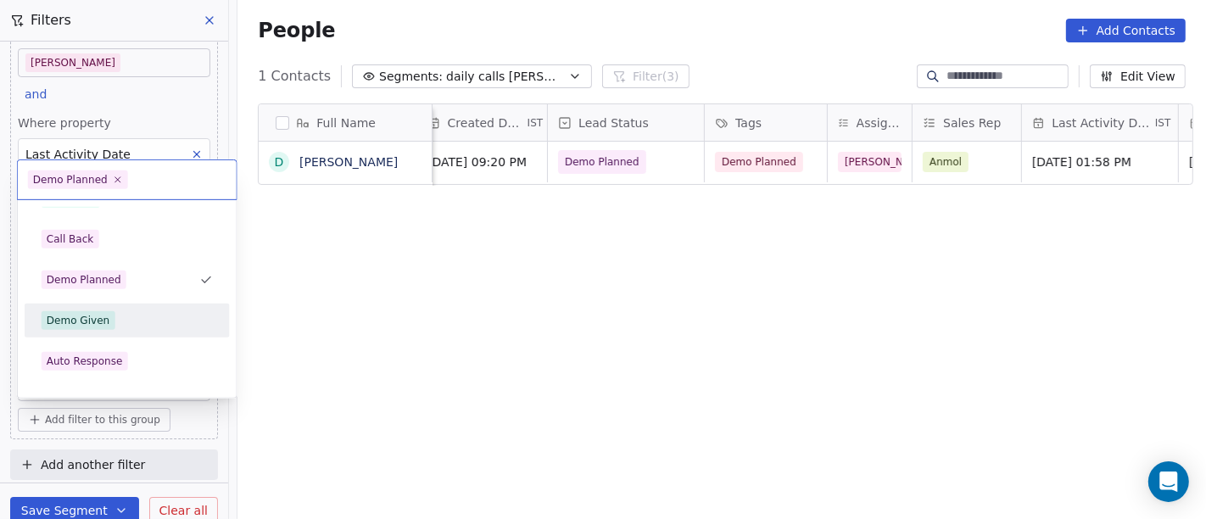
click at [470, 323] on html "On2Cook India Pvt. Ltd. Contacts People Marketing Workflows Campaigns Sales Pip…" at bounding box center [603, 259] width 1206 height 519
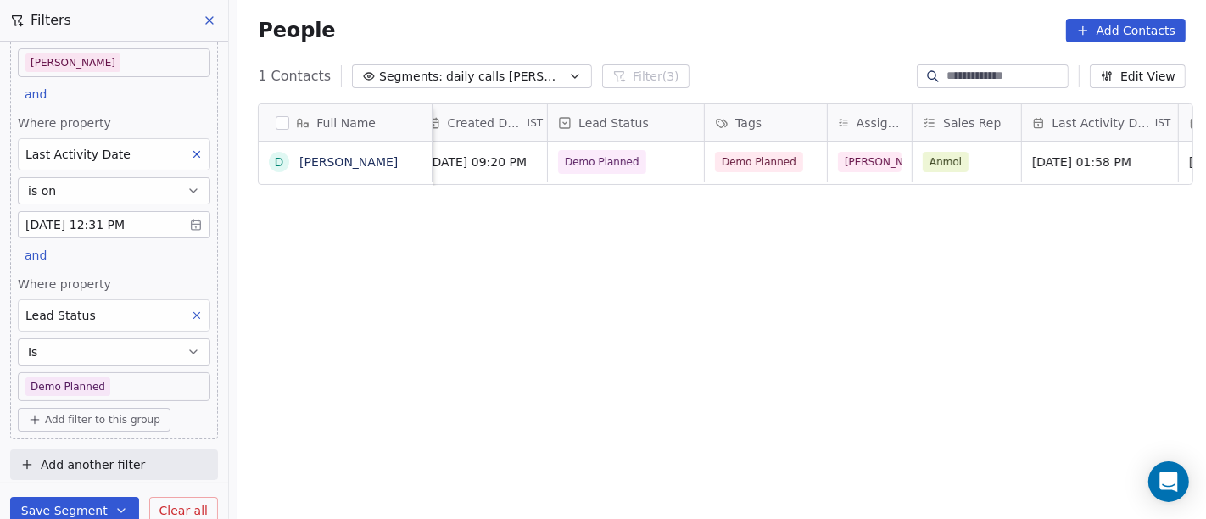
click at [120, 380] on body "On2Cook India Pvt. Ltd. Contacts People Marketing Workflows Campaigns Sales Pip…" at bounding box center [603, 259] width 1206 height 519
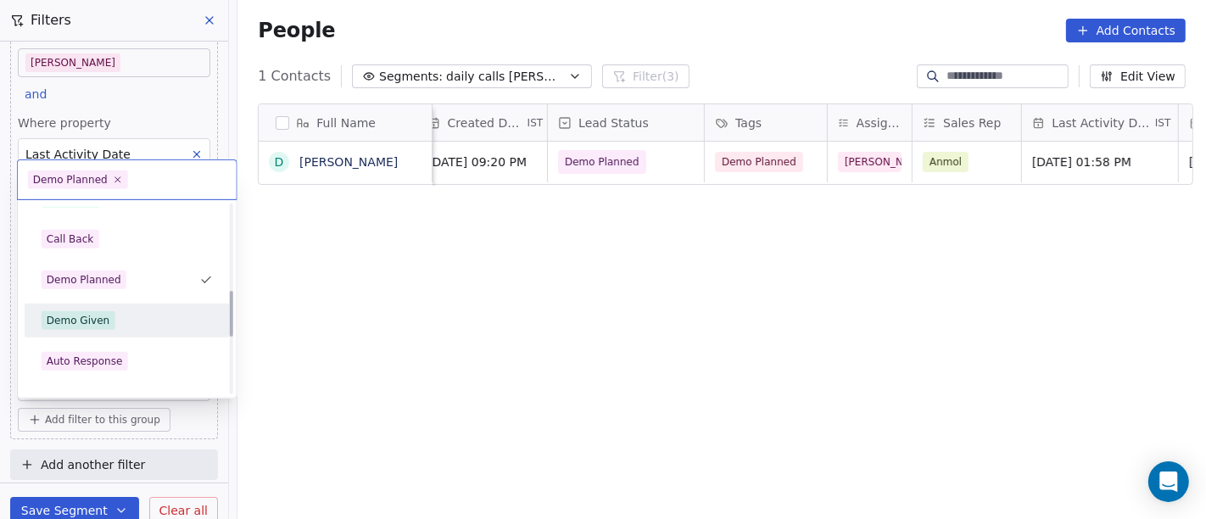
click at [140, 323] on div "Demo Given" at bounding box center [127, 320] width 171 height 19
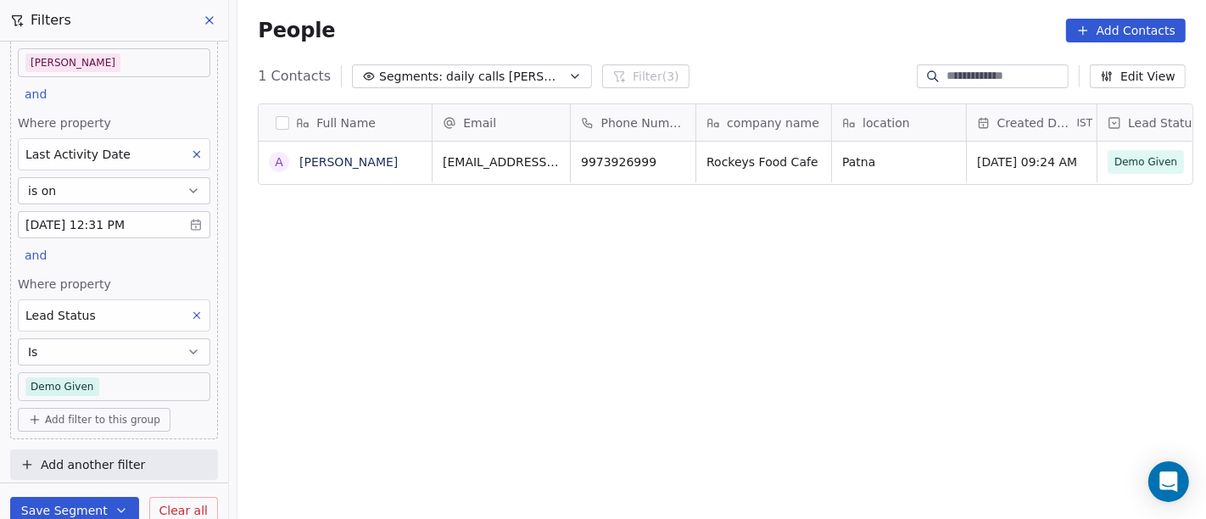
scroll to position [443, 961]
click at [135, 393] on body "On2Cook India Pvt. Ltd. Contacts People Marketing Workflows Campaigns Sales Pip…" at bounding box center [603, 259] width 1206 height 519
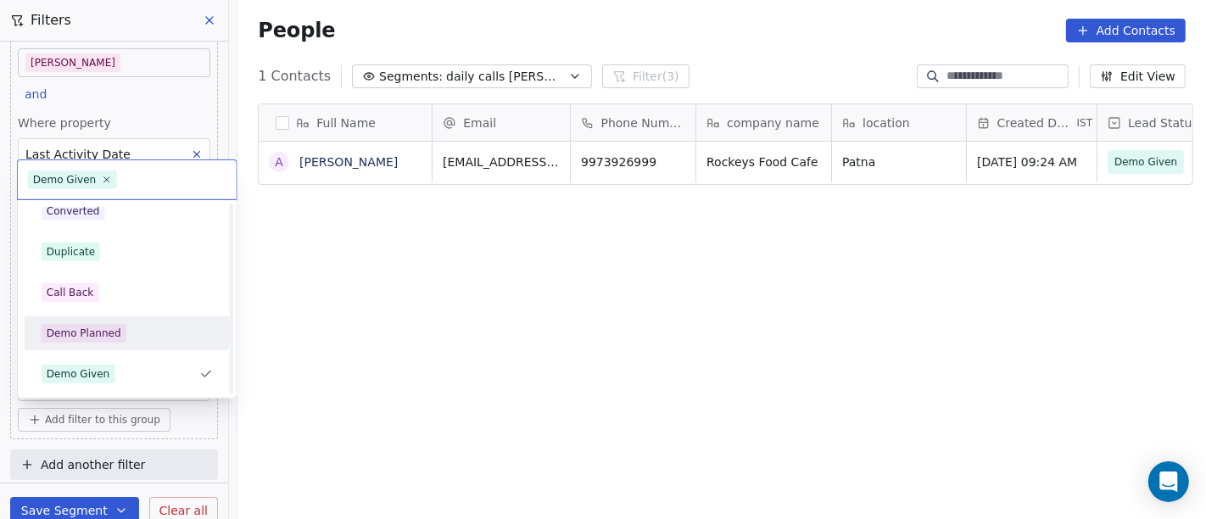
scroll to position [392, 0]
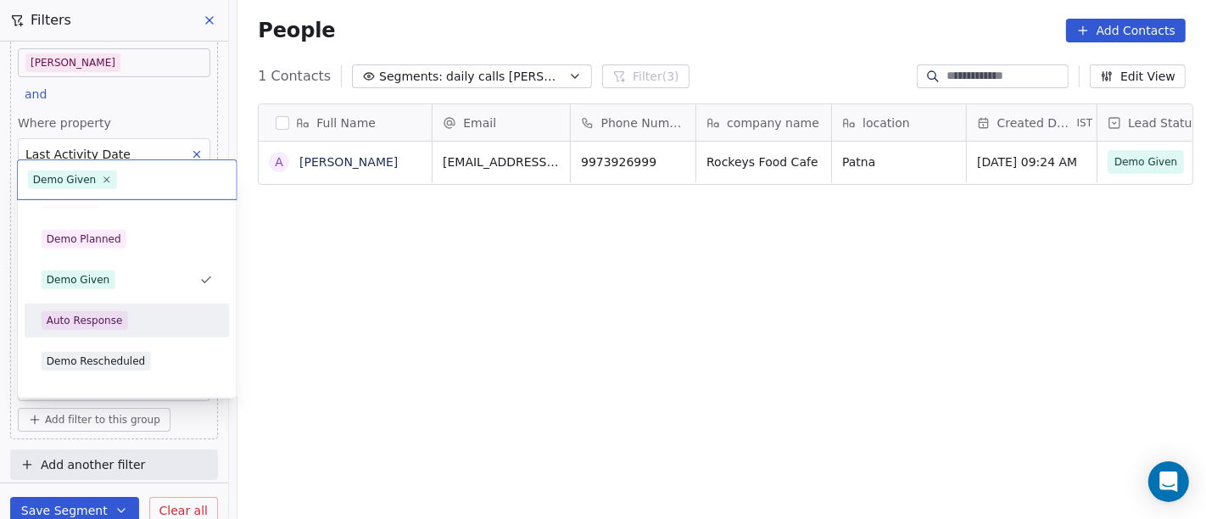
click at [161, 314] on div "Auto Response" at bounding box center [127, 320] width 171 height 19
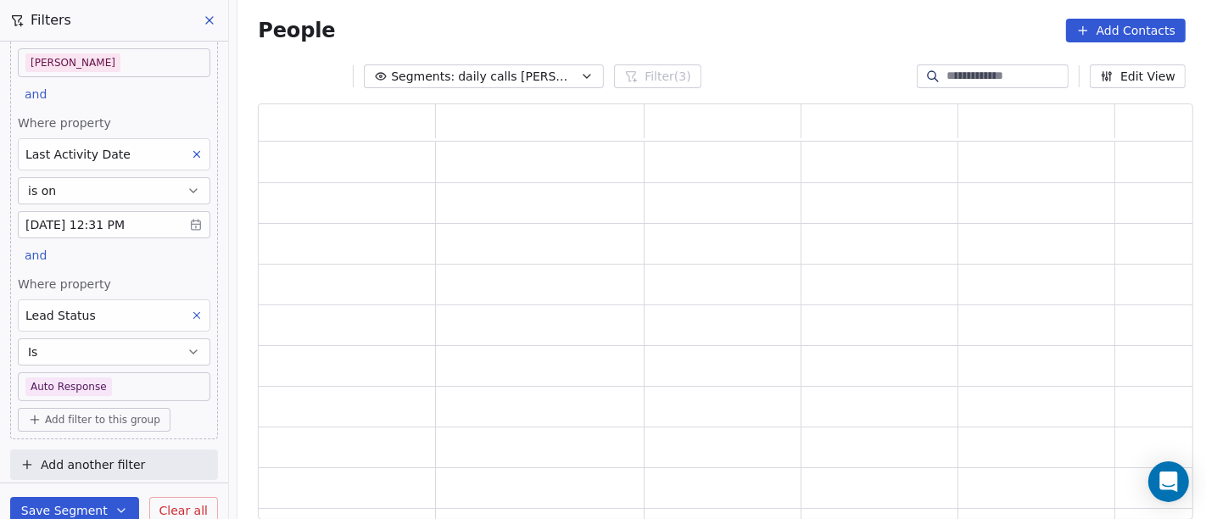
scroll to position [402, 921]
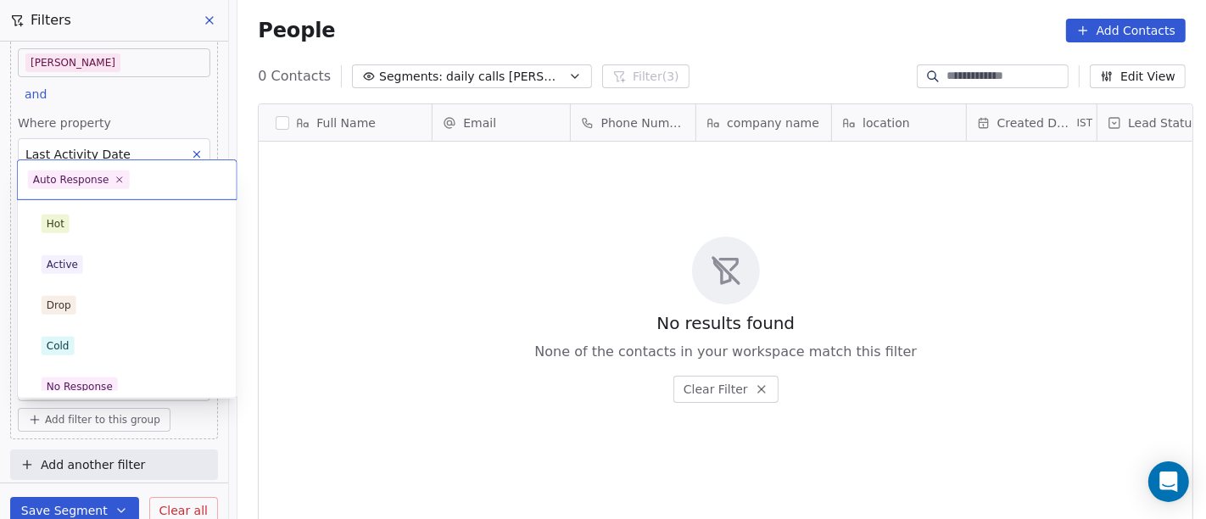
click at [189, 391] on body "On2Cook India Pvt. Ltd. Contacts People Marketing Workflows Campaigns Sales Pip…" at bounding box center [603, 259] width 1206 height 519
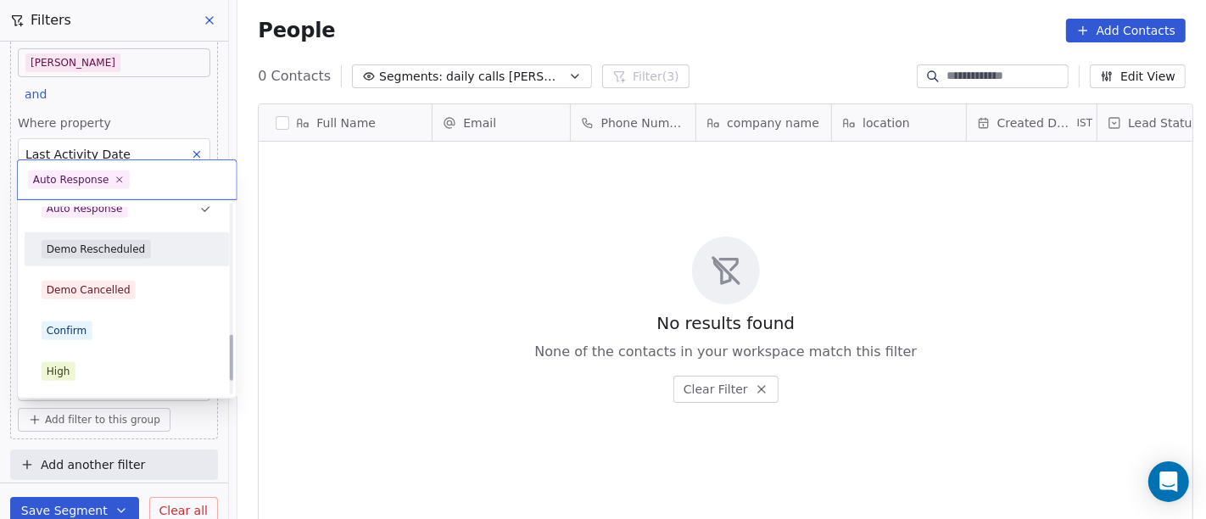
scroll to position [527, 0]
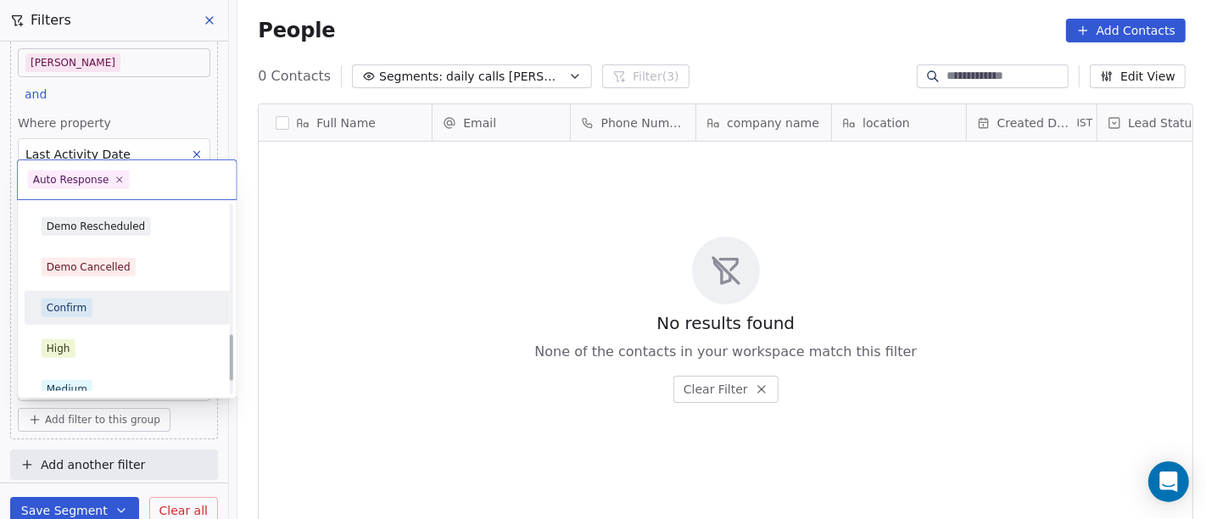
click at [159, 303] on div "Confirm" at bounding box center [127, 307] width 171 height 19
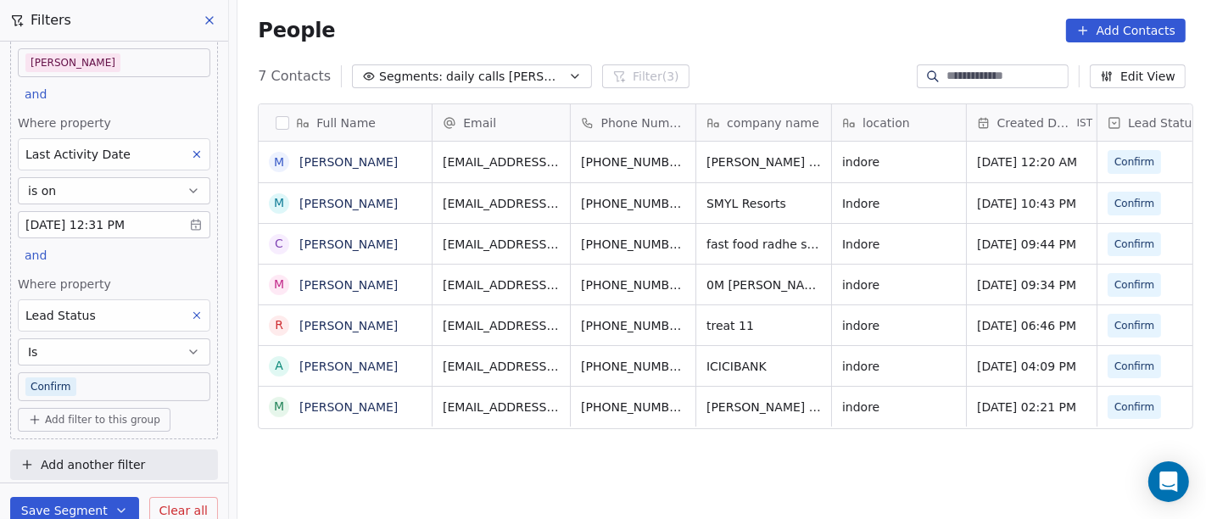
scroll to position [443, 961]
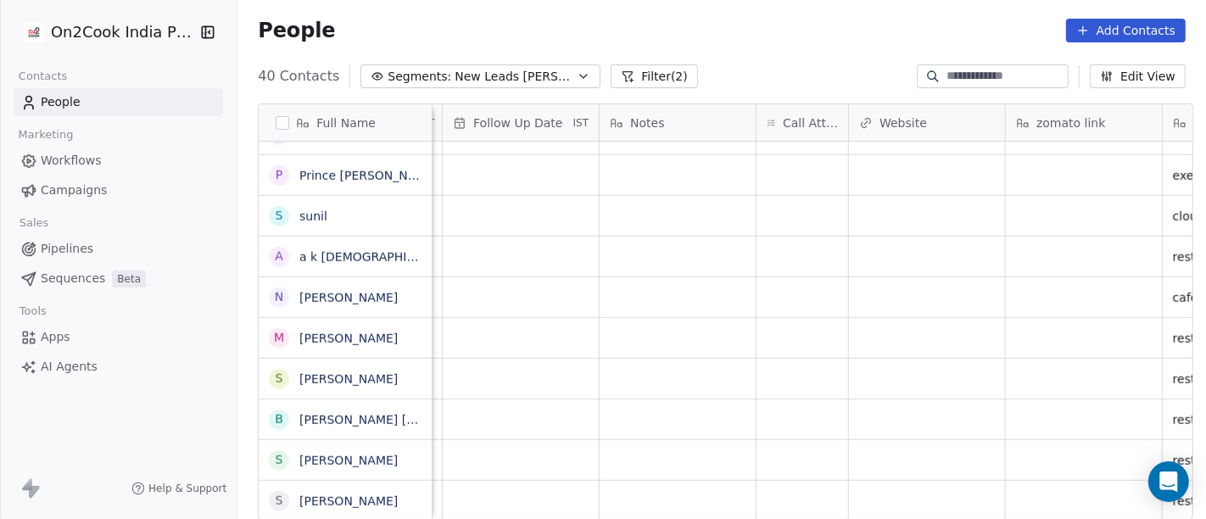
scroll to position [14, 1222]
click at [794, 481] on div "grid" at bounding box center [801, 501] width 92 height 40
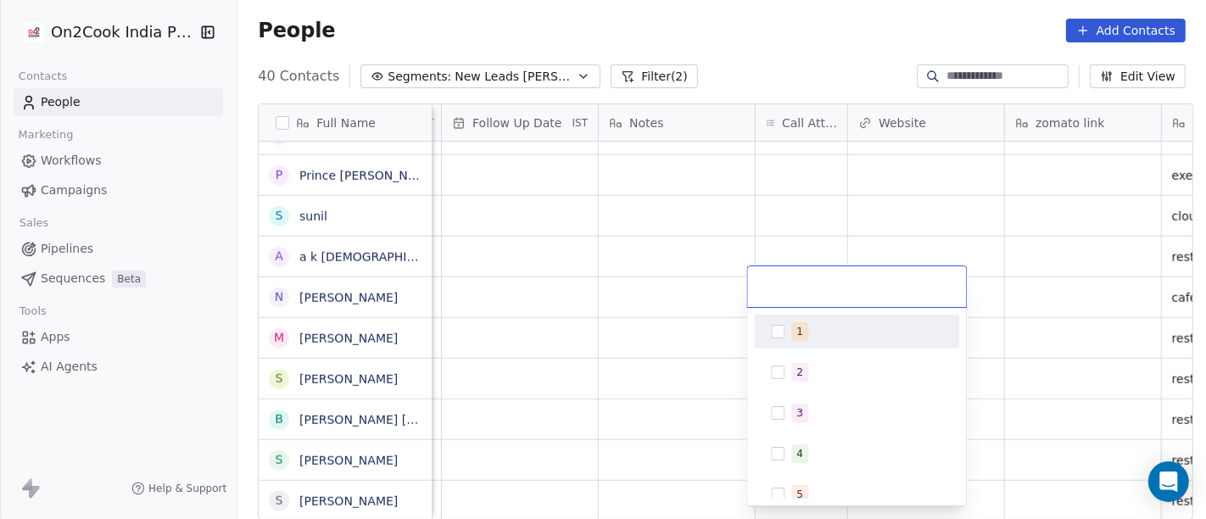
click at [799, 326] on div "1" at bounding box center [799, 331] width 7 height 15
click at [594, 298] on html "On2Cook India Pvt. Ltd. Contacts People Marketing Workflows Campaigns Sales Pip…" at bounding box center [603, 259] width 1206 height 519
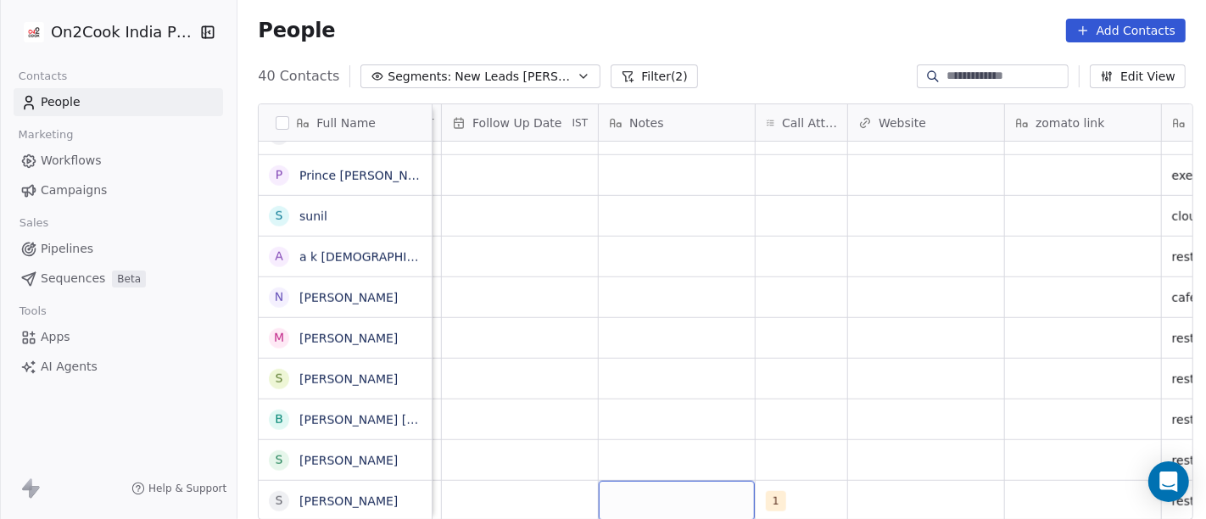
click at [677, 481] on div "grid" at bounding box center [677, 501] width 156 height 40
type textarea "**********"
click at [861, 265] on html "On2Cook India Pvt. Ltd. Contacts People Marketing Workflows Campaigns Sales Pip…" at bounding box center [603, 259] width 1206 height 519
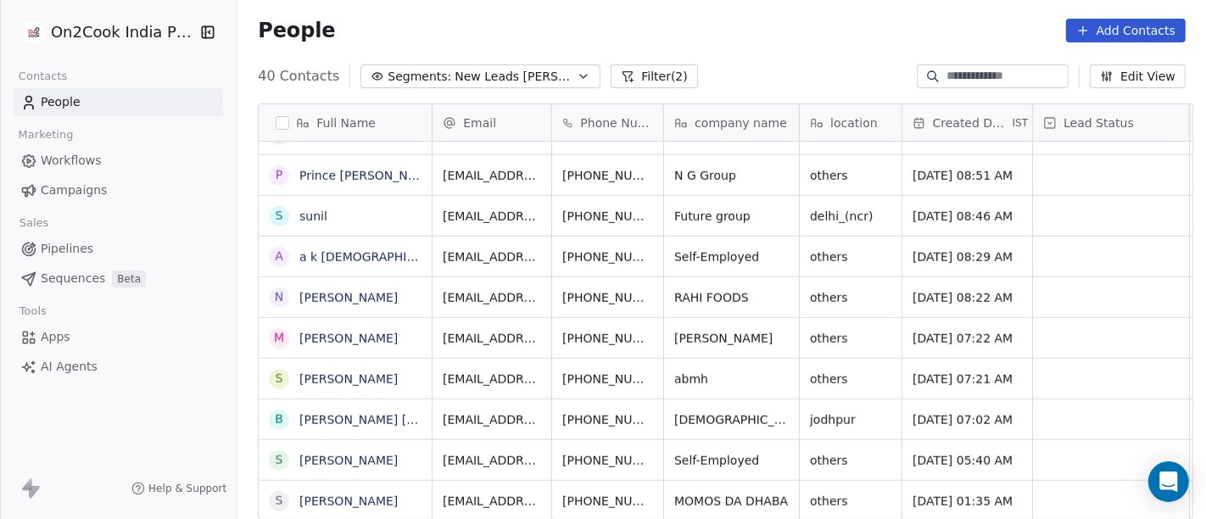
scroll to position [12, 1]
click at [681, 488] on button "grid" at bounding box center [691, 498] width 20 height 20
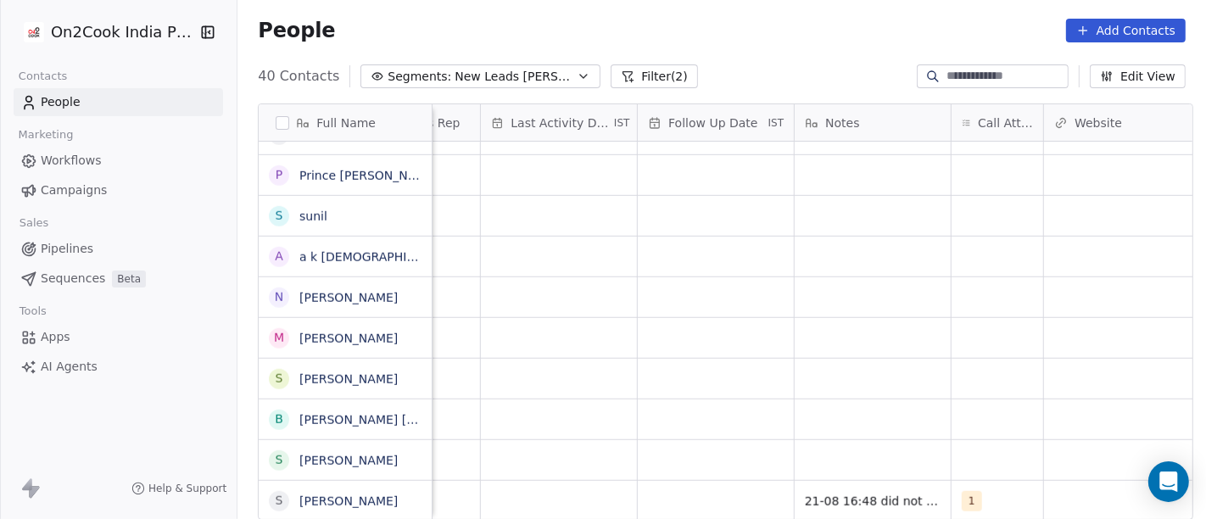
scroll to position [14, 1022]
click at [738, 481] on div "grid" at bounding box center [720, 501] width 156 height 40
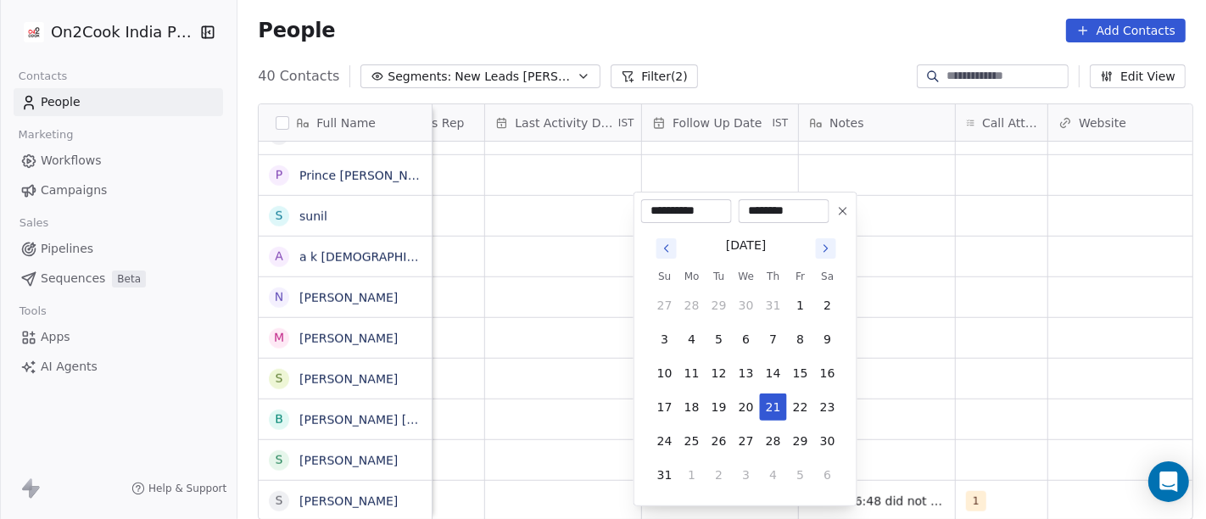
click at [767, 423] on tbody "27 28 29 30 31 1 2 3 4 5 6 7 8 9 10 11 12 13 14 15 16 17 18 19 20 21 22 23 24 2…" at bounding box center [746, 386] width 190 height 203
click at [766, 439] on button "28" at bounding box center [773, 440] width 27 height 27
type input "**********"
click at [893, 415] on html "On2Cook India Pvt. Ltd. Contacts People Marketing Workflows Campaigns Sales Pip…" at bounding box center [603, 259] width 1206 height 519
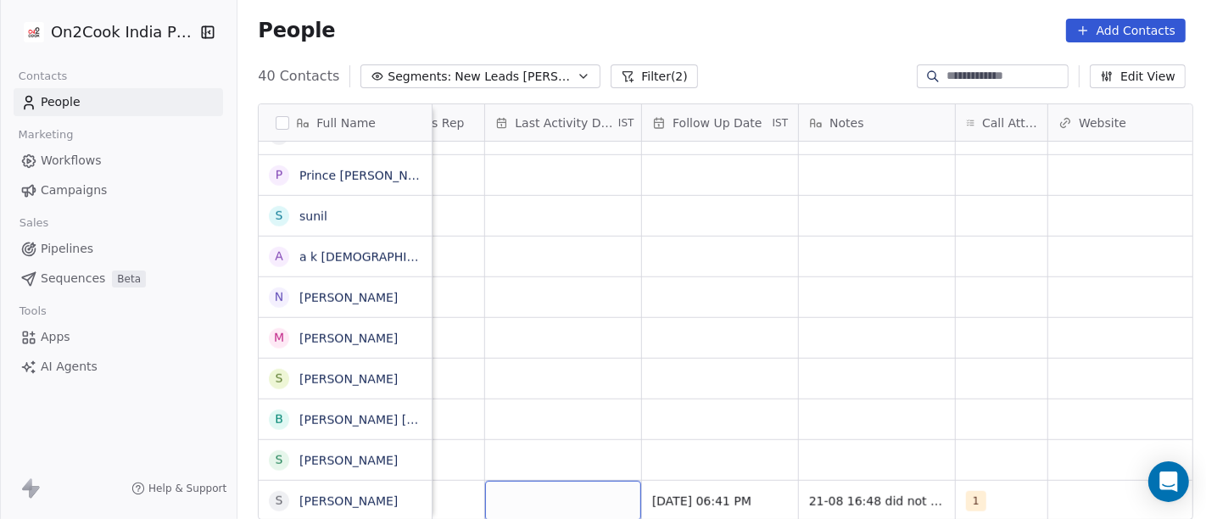
click at [577, 481] on div "grid" at bounding box center [563, 501] width 156 height 40
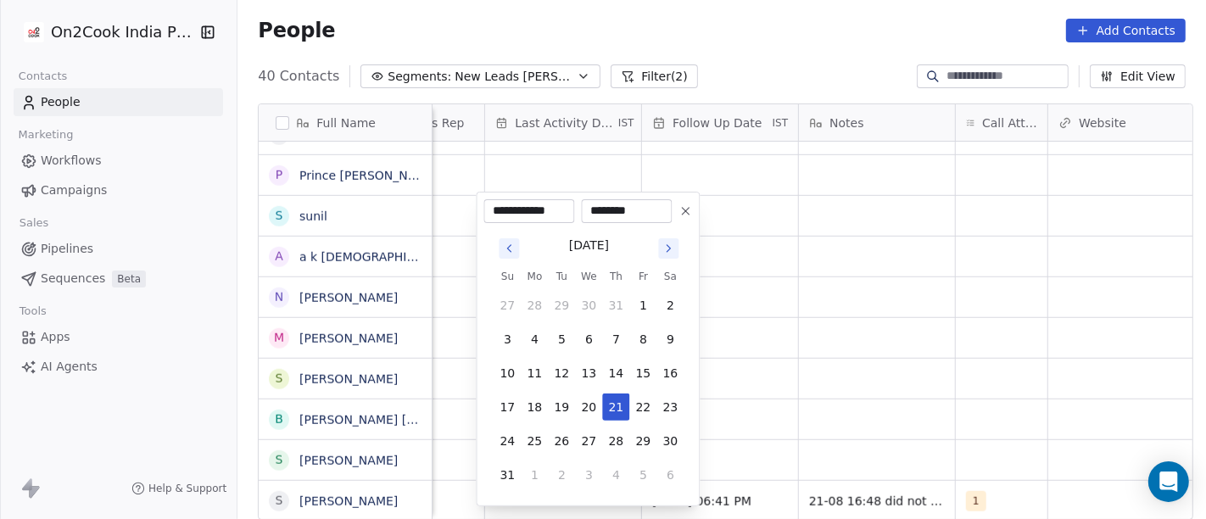
click at [598, 208] on input "********" at bounding box center [626, 211] width 84 height 17
click at [598, 206] on input "********" at bounding box center [626, 211] width 84 height 17
click at [617, 207] on input "********" at bounding box center [626, 211] width 84 height 17
type input "********"
click at [873, 343] on html "On2Cook India Pvt. Ltd. Contacts People Marketing Workflows Campaigns Sales Pip…" at bounding box center [603, 259] width 1206 height 519
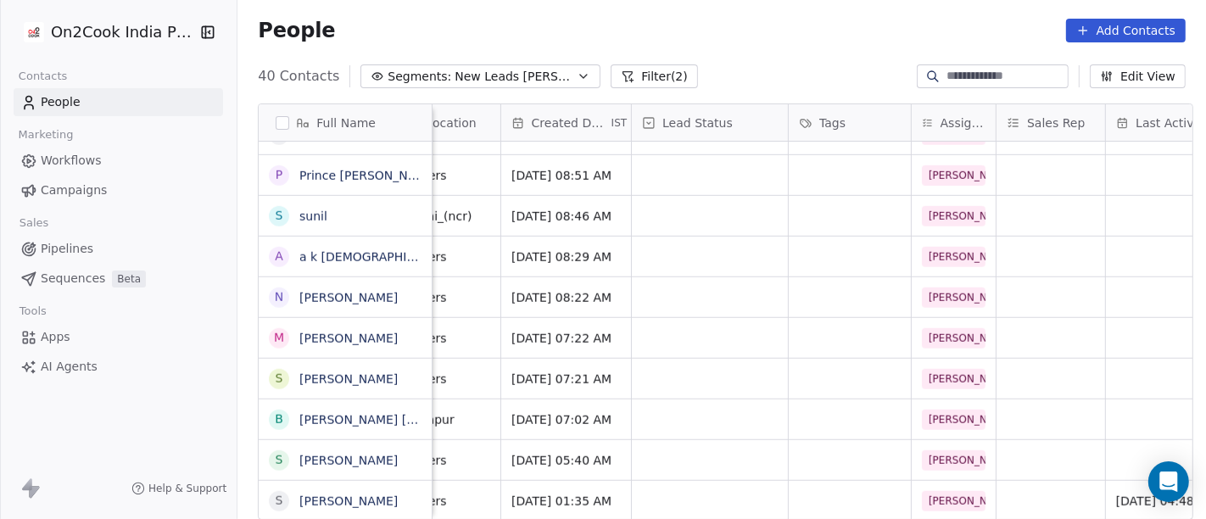
scroll to position [14, 400]
click at [672, 481] on div "grid" at bounding box center [711, 501] width 156 height 40
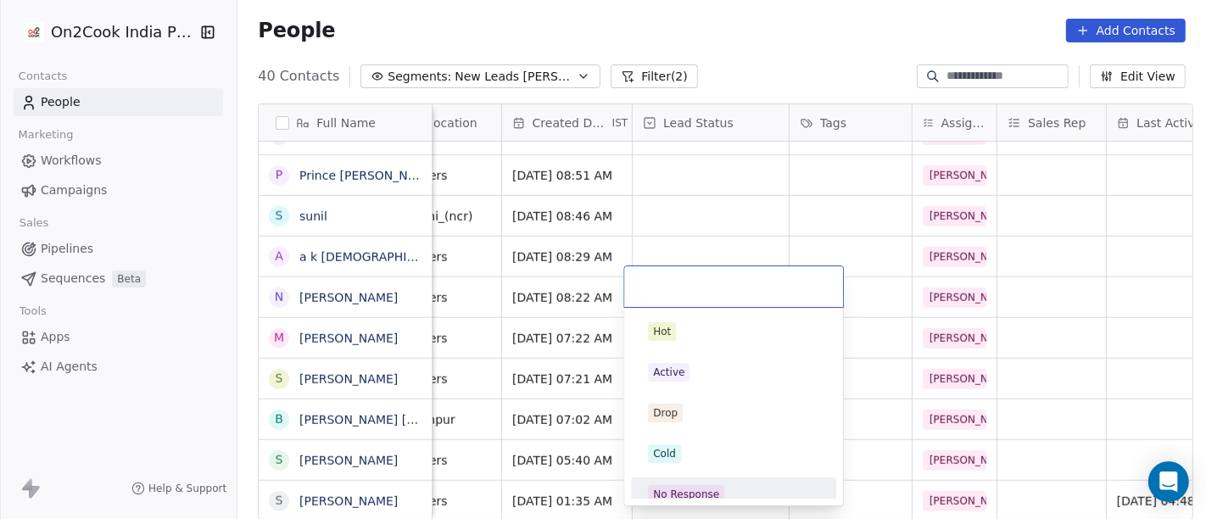
click at [710, 491] on div "No Response" at bounding box center [686, 494] width 66 height 15
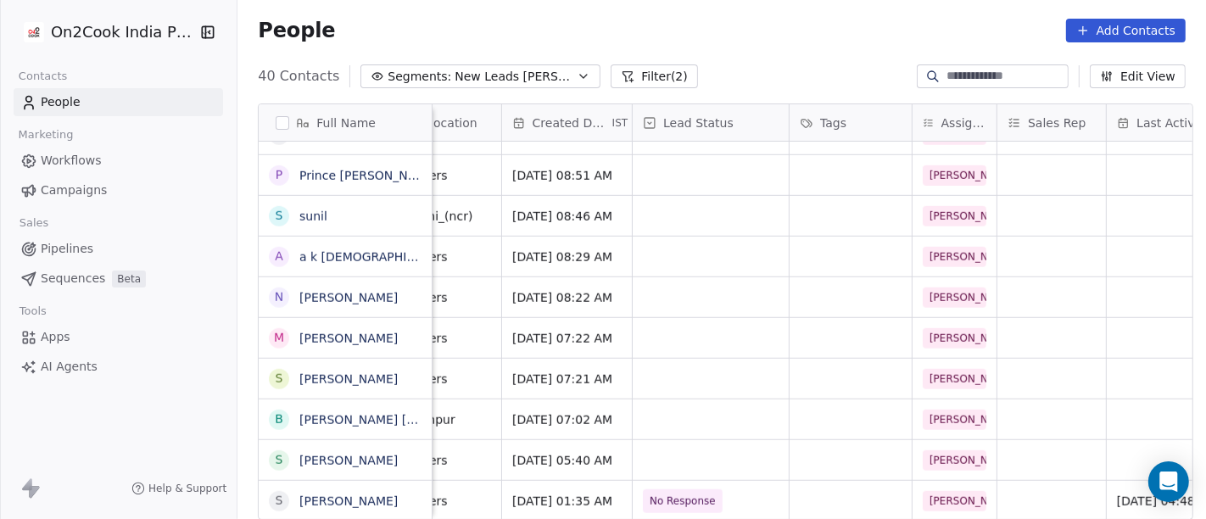
scroll to position [1208, 0]
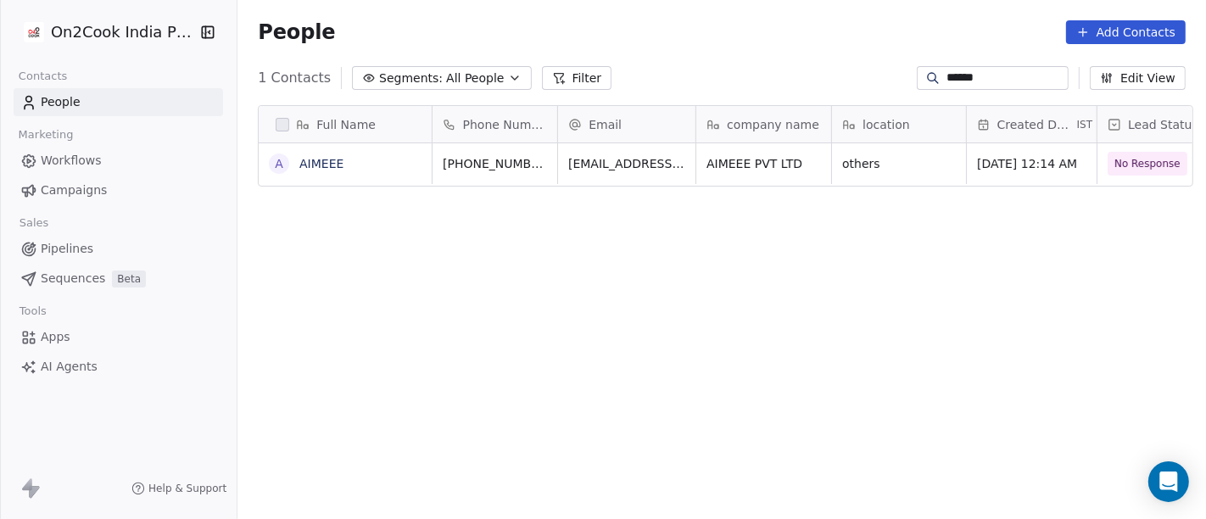
scroll to position [443, 961]
click at [979, 79] on input "******" at bounding box center [1005, 78] width 119 height 17
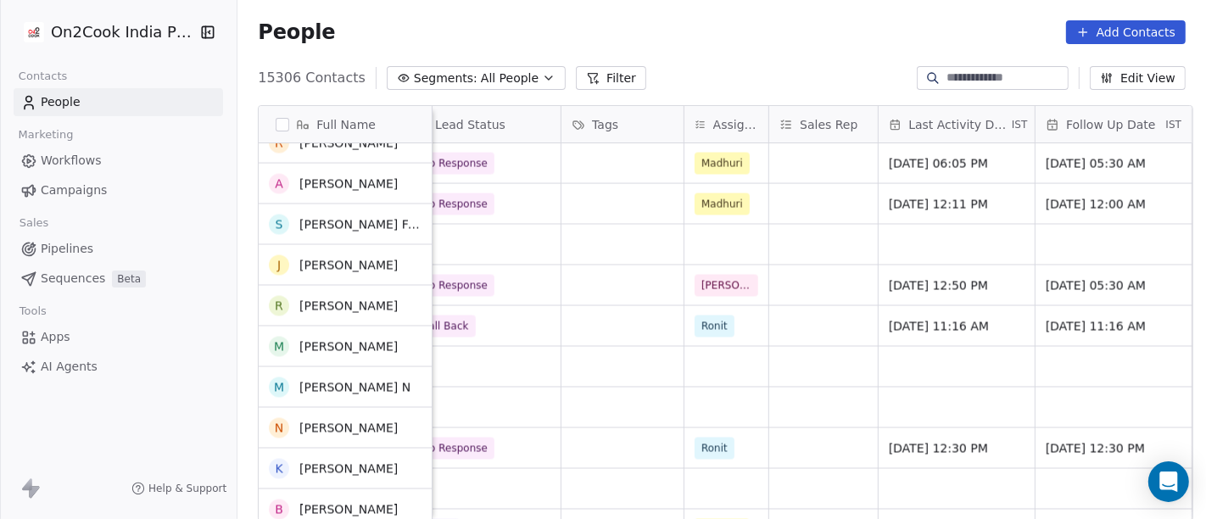
scroll to position [2570, 0]
